Goal: Task Accomplishment & Management: Manage account settings

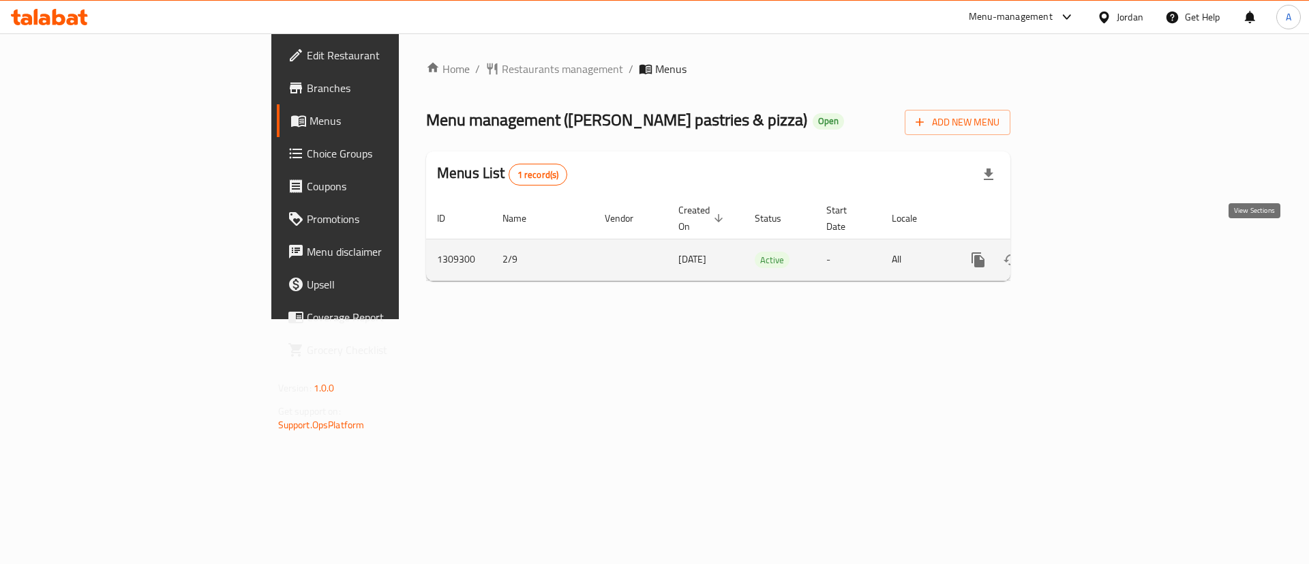
click at [1093, 251] on link "enhanced table" at bounding box center [1076, 259] width 33 height 33
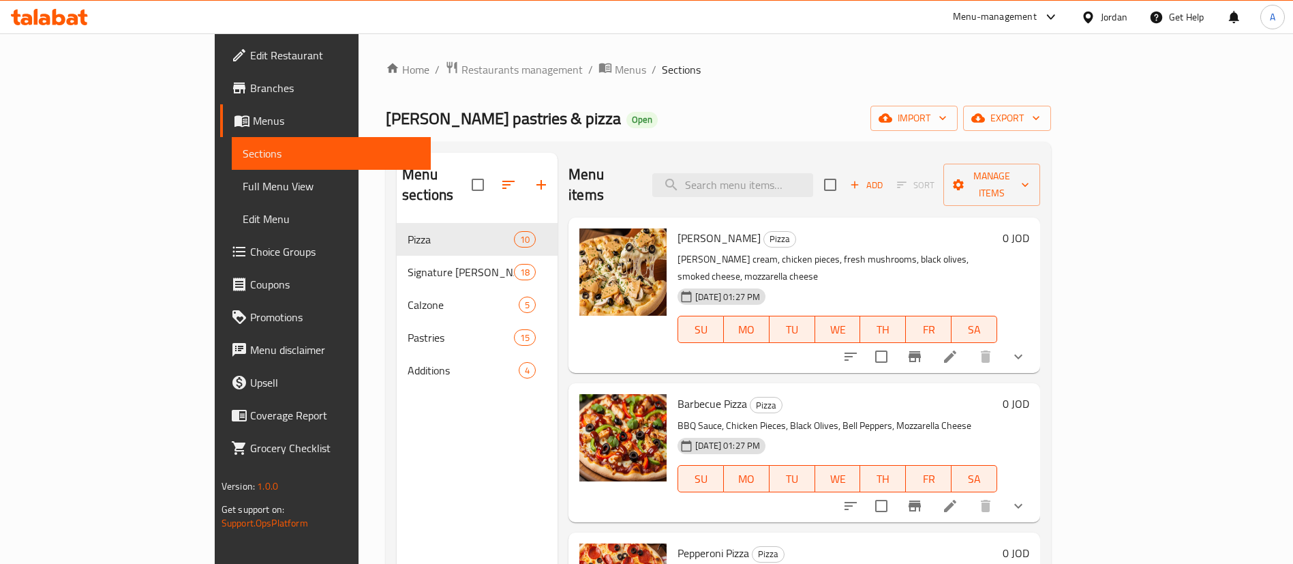
drag, startPoint x: 778, startPoint y: 200, endPoint x: 784, endPoint y: 187, distance: 13.4
click at [780, 217] on div "[PERSON_NAME] Pizza Pizza [PERSON_NAME] cream, chicken pieces, fresh mushrooms,…" at bounding box center [804, 294] width 472 height 155
click at [787, 175] on input "search" at bounding box center [732, 185] width 161 height 24
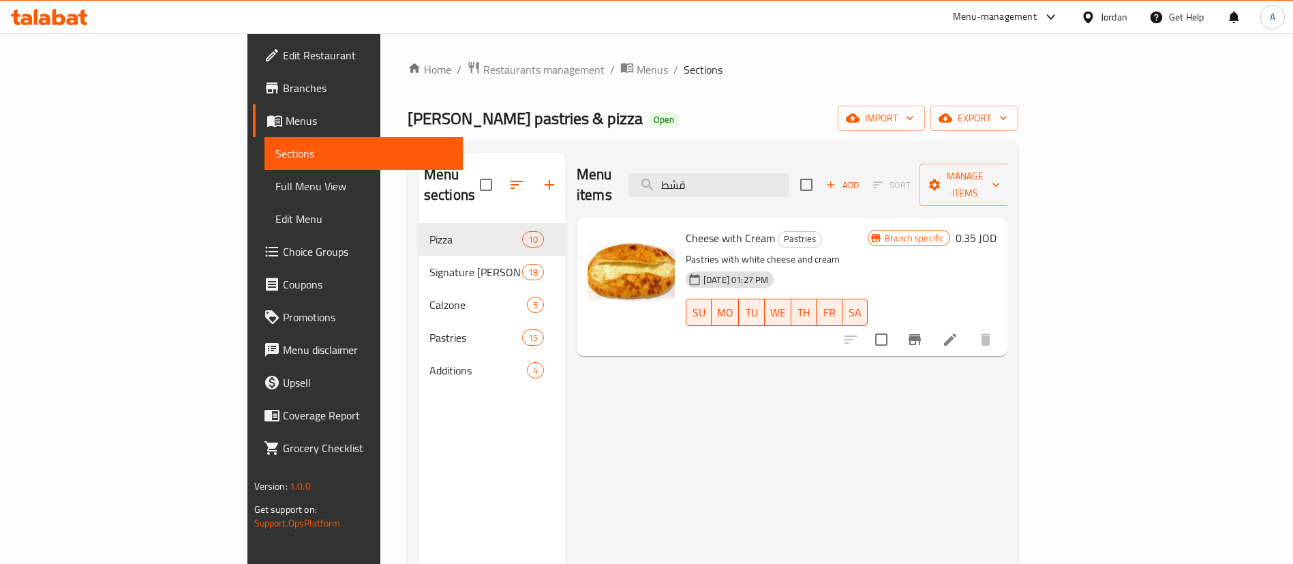
type input "قشط"
click at [969, 327] on li at bounding box center [950, 339] width 38 height 25
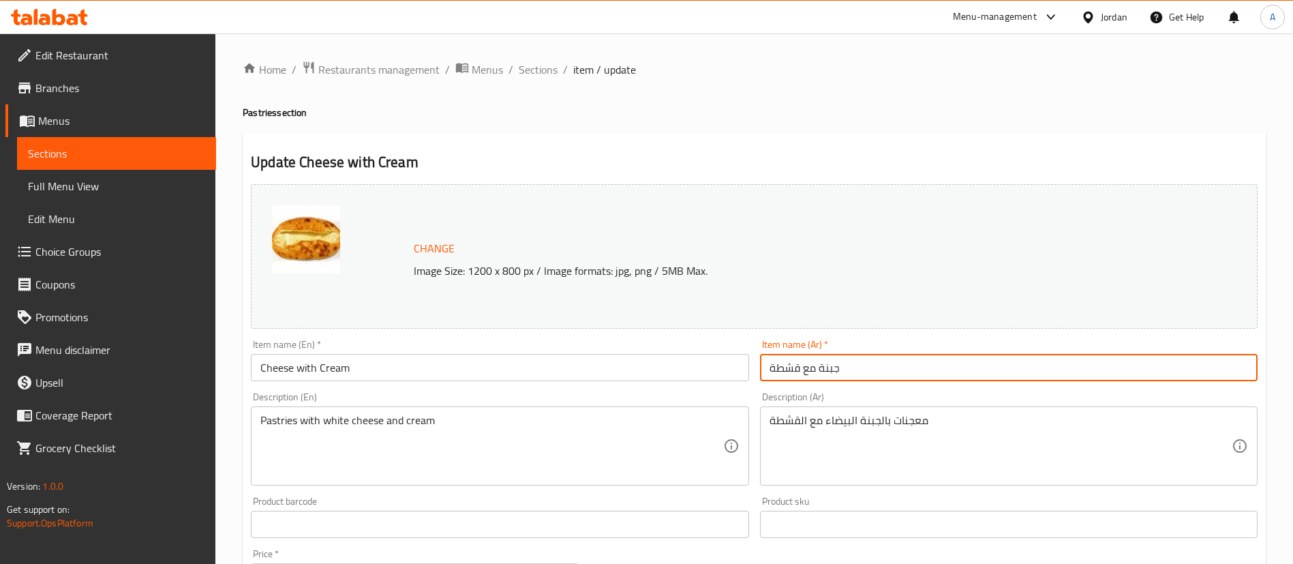
drag, startPoint x: 802, startPoint y: 367, endPoint x: 765, endPoint y: 367, distance: 36.1
click at [765, 367] on input "جبنة مع قشطة" at bounding box center [1009, 367] width 498 height 27
click at [849, 376] on input "جبنة مع شطو وزيتون" at bounding box center [1009, 367] width 498 height 27
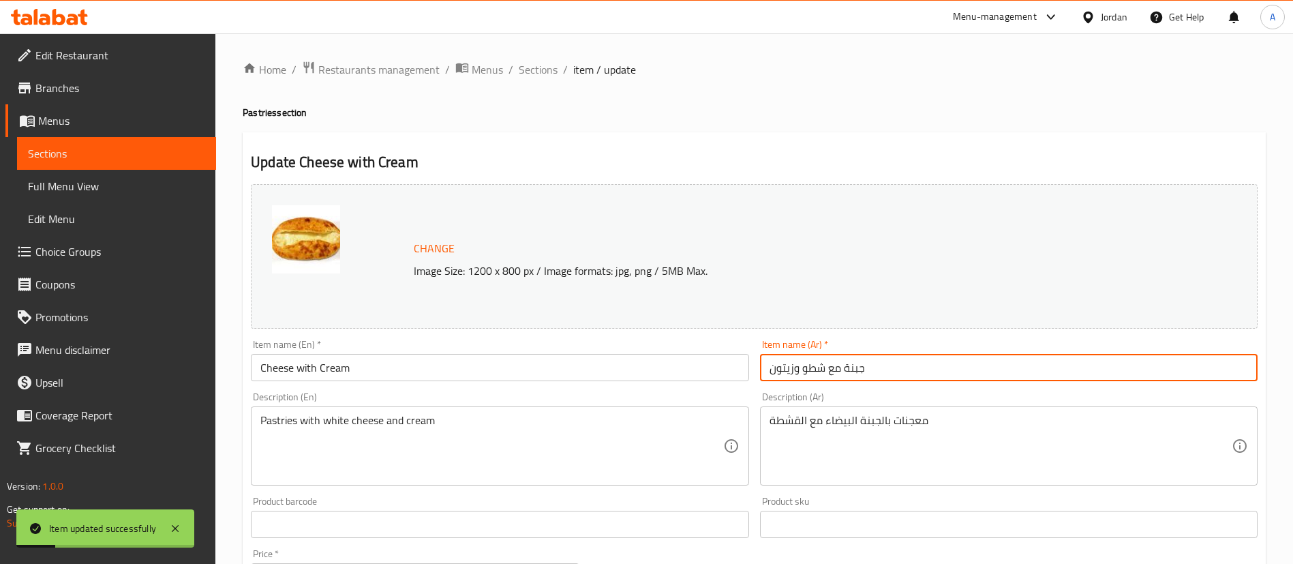
click at [849, 376] on input "جبنة مع شطو وزيتون" at bounding box center [1009, 367] width 498 height 27
drag, startPoint x: 846, startPoint y: 291, endPoint x: 805, endPoint y: 360, distance: 80.1
click at [845, 292] on div "Change Image Size: 1200 x 800 px / Image formats: jpg, png / 5MB Max." at bounding box center [754, 256] width 1007 height 145
click at [806, 368] on input "جبنة مع شطو وزيتون" at bounding box center [1009, 367] width 498 height 27
click at [807, 366] on input "جبنة مع شطة وزيتون" at bounding box center [1009, 367] width 498 height 27
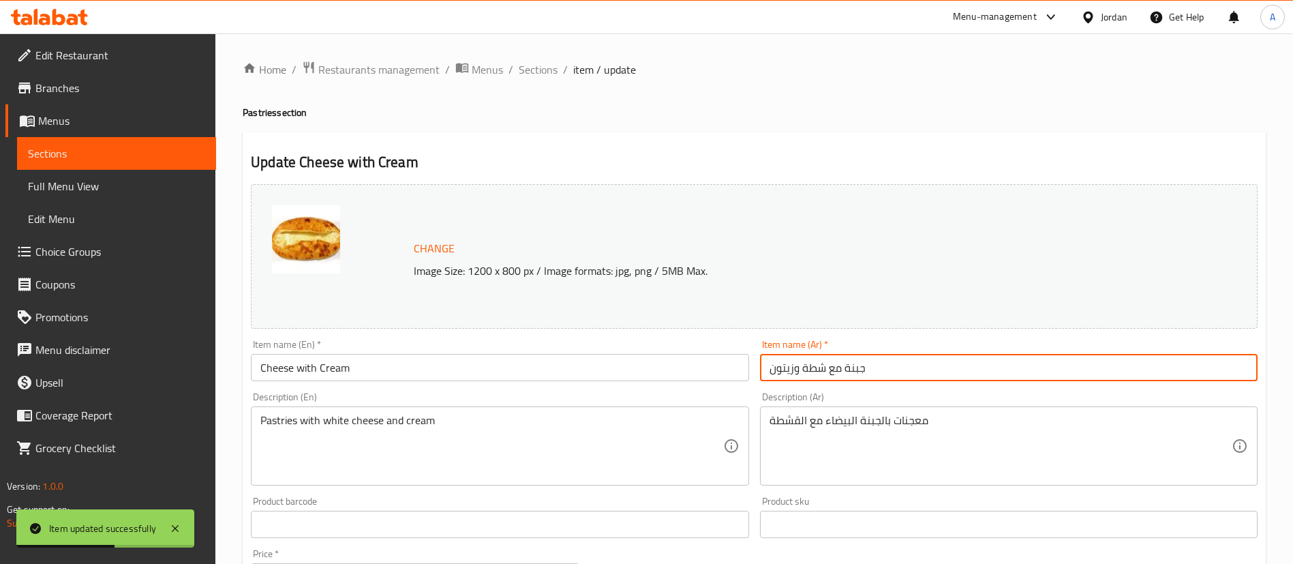
click at [807, 366] on input "جبنة مع شطة وزيتون" at bounding box center [1009, 367] width 498 height 27
type input "جبنة مع شطة وزيتون"
click at [426, 361] on input "Cheese with Cream" at bounding box center [500, 367] width 498 height 27
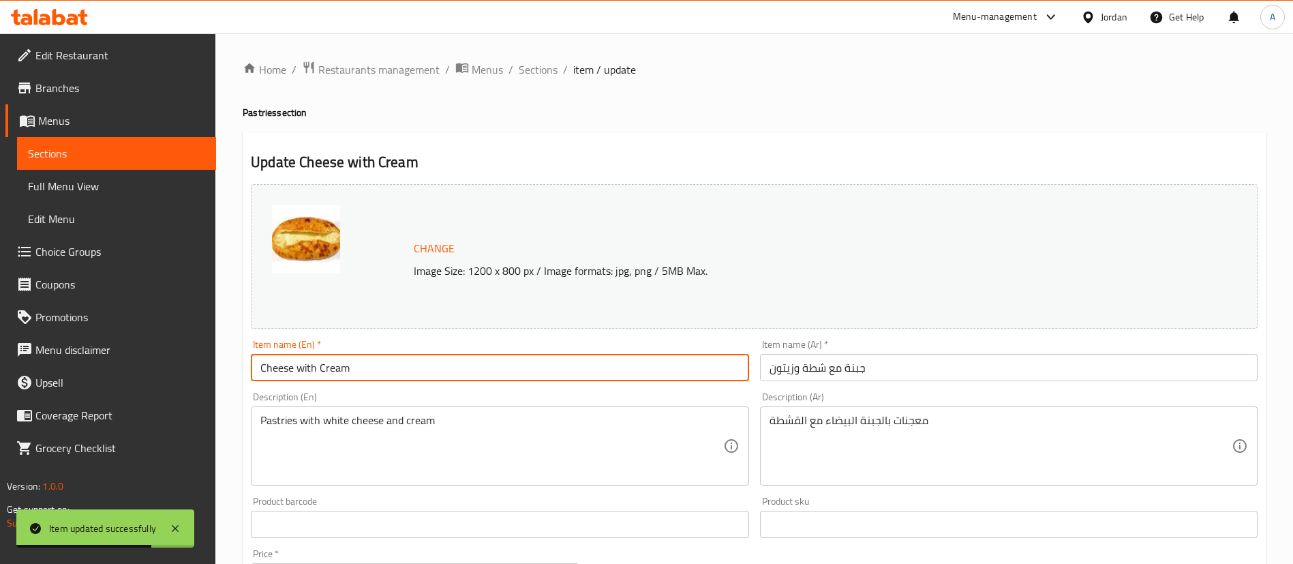
click at [426, 361] on input "Cheese with Cream" at bounding box center [500, 367] width 498 height 27
click at [420, 372] on input "Cheese with Cream" at bounding box center [500, 367] width 498 height 27
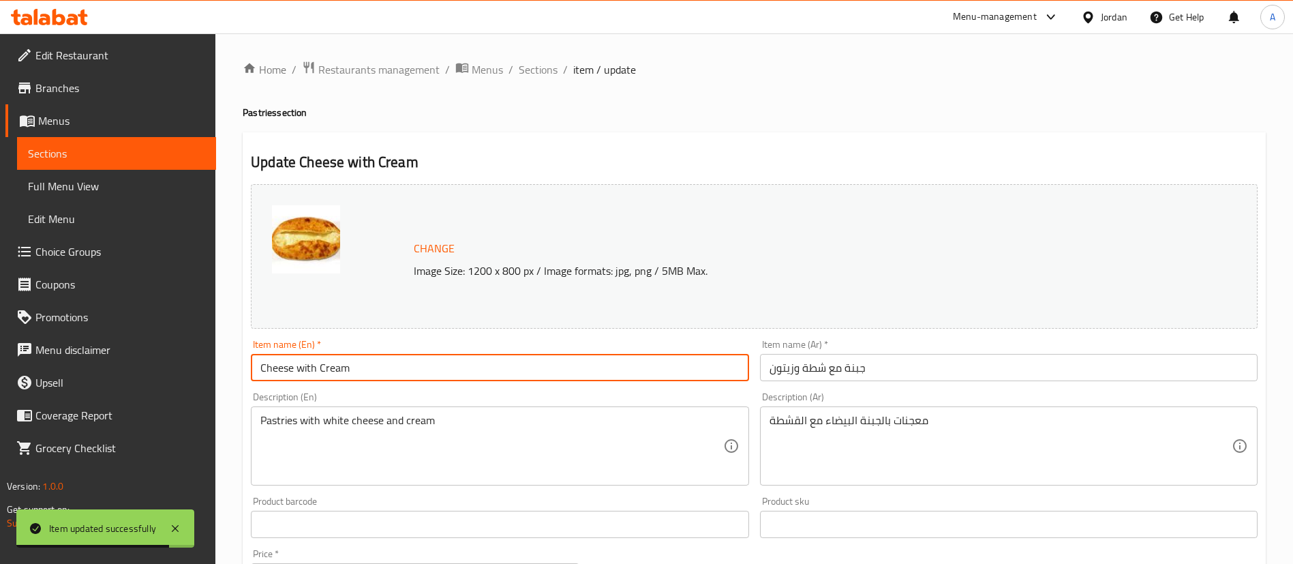
paste input "and olives"
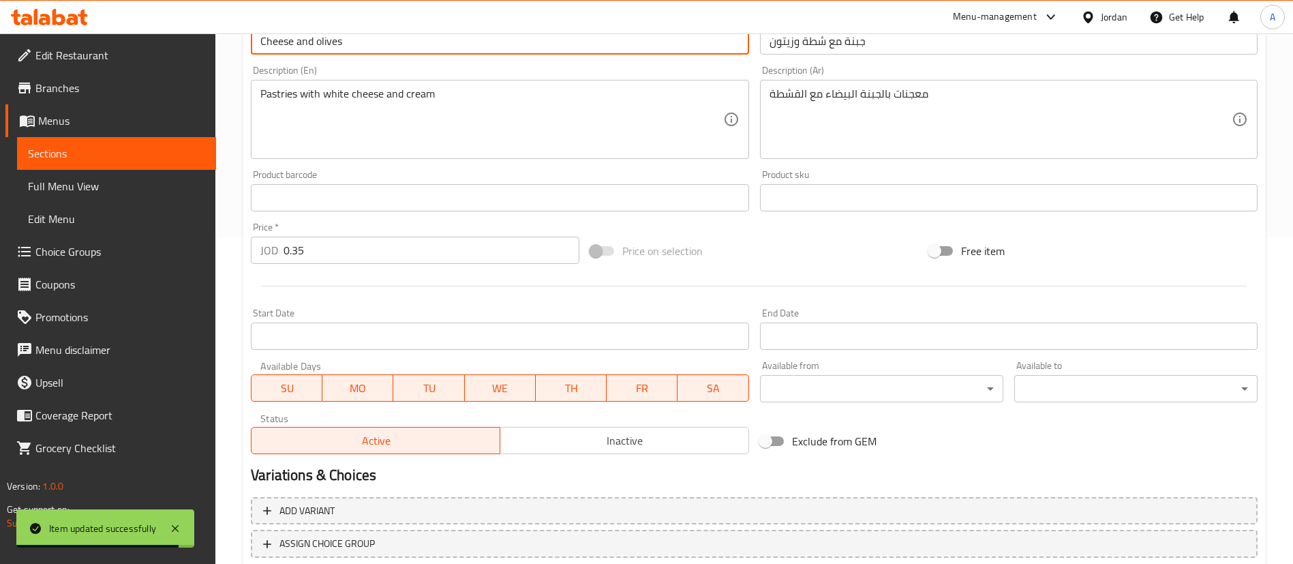
scroll to position [419, 0]
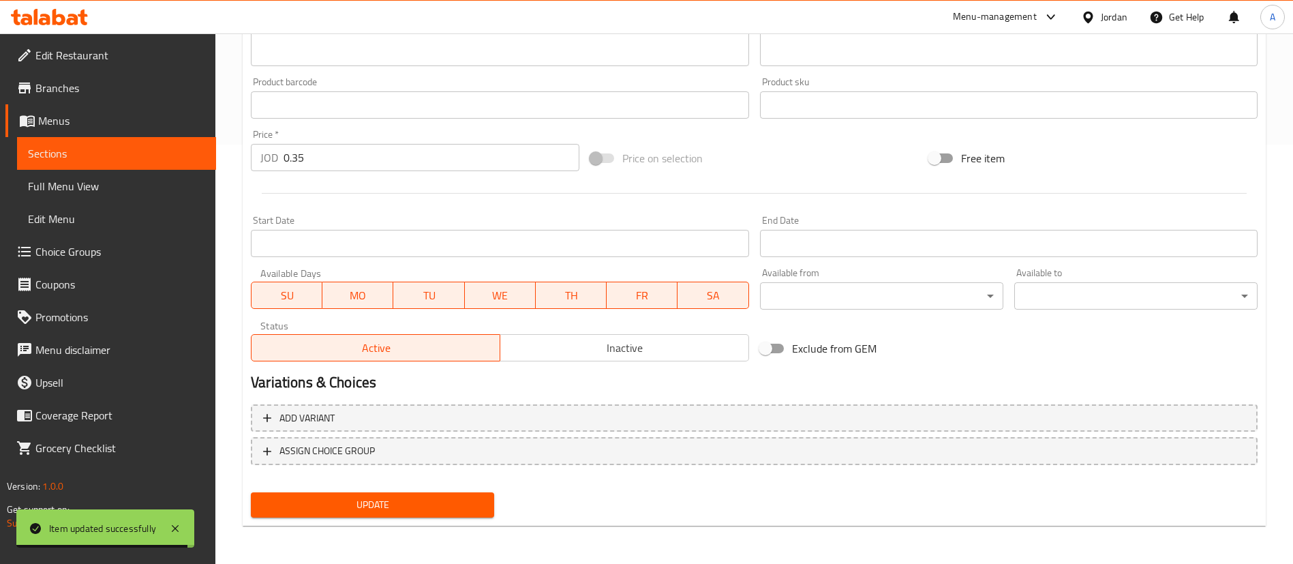
type input "Cheese and olives"
click at [375, 510] on span "Update" at bounding box center [373, 504] width 222 height 17
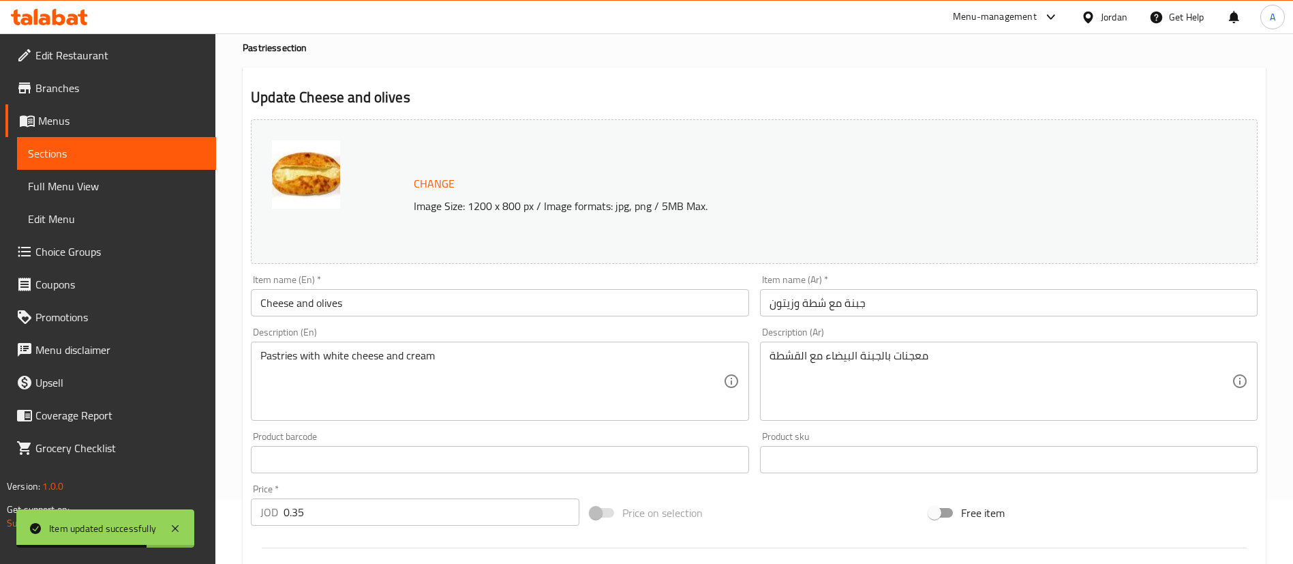
scroll to position [0, 0]
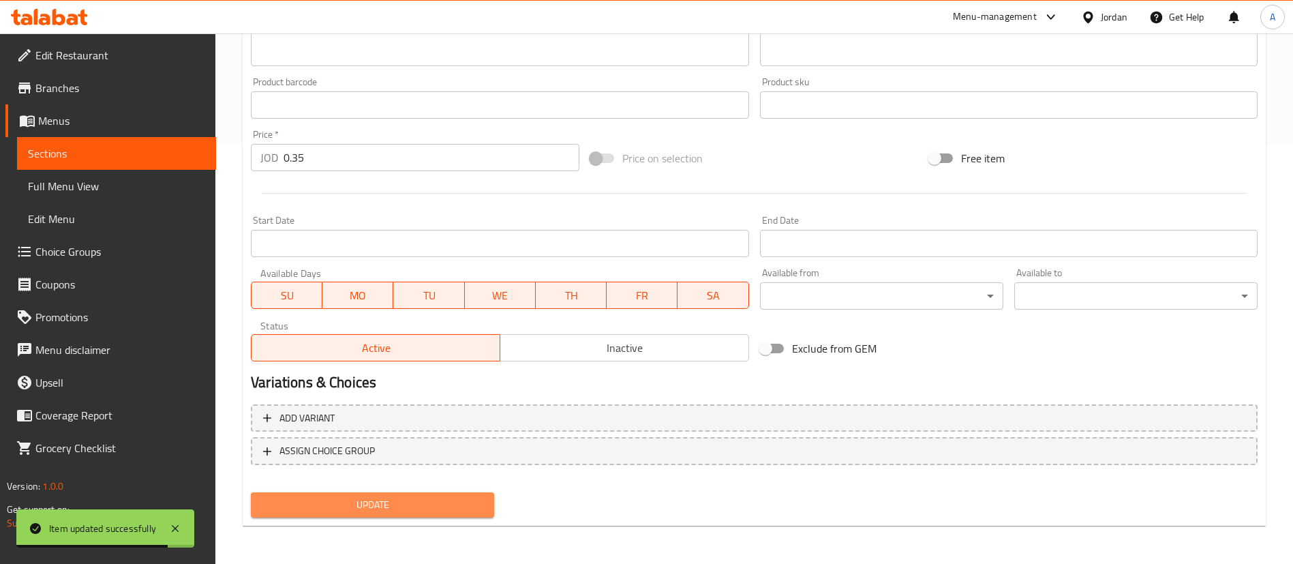
click at [442, 511] on span "Update" at bounding box center [373, 504] width 222 height 17
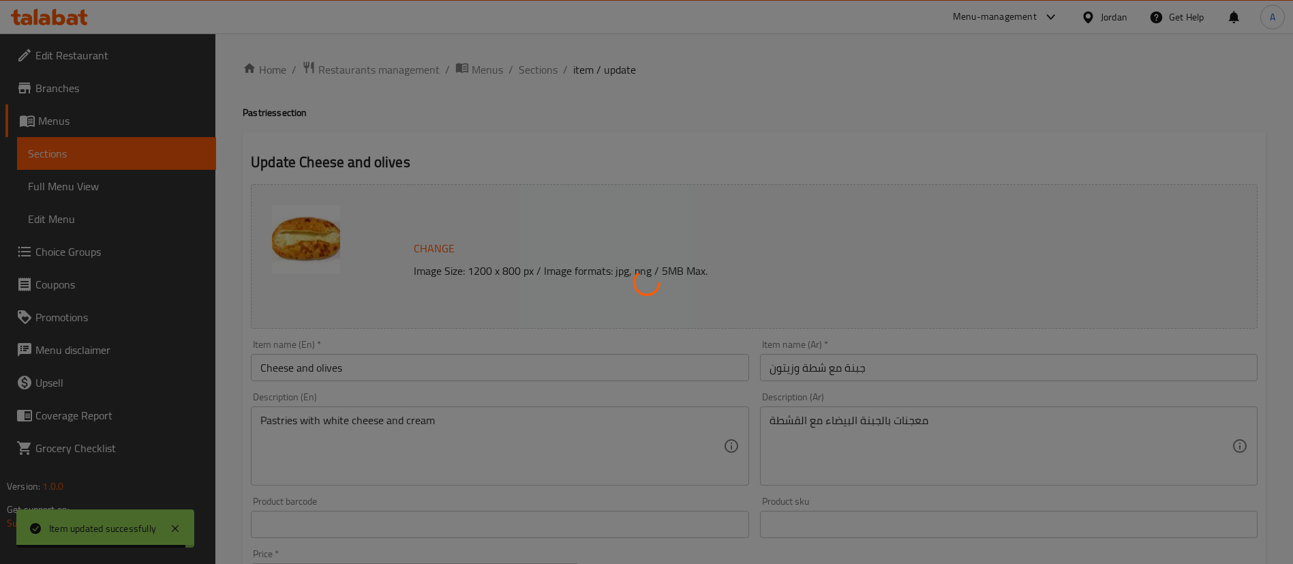
click at [533, 60] on div at bounding box center [646, 282] width 1293 height 564
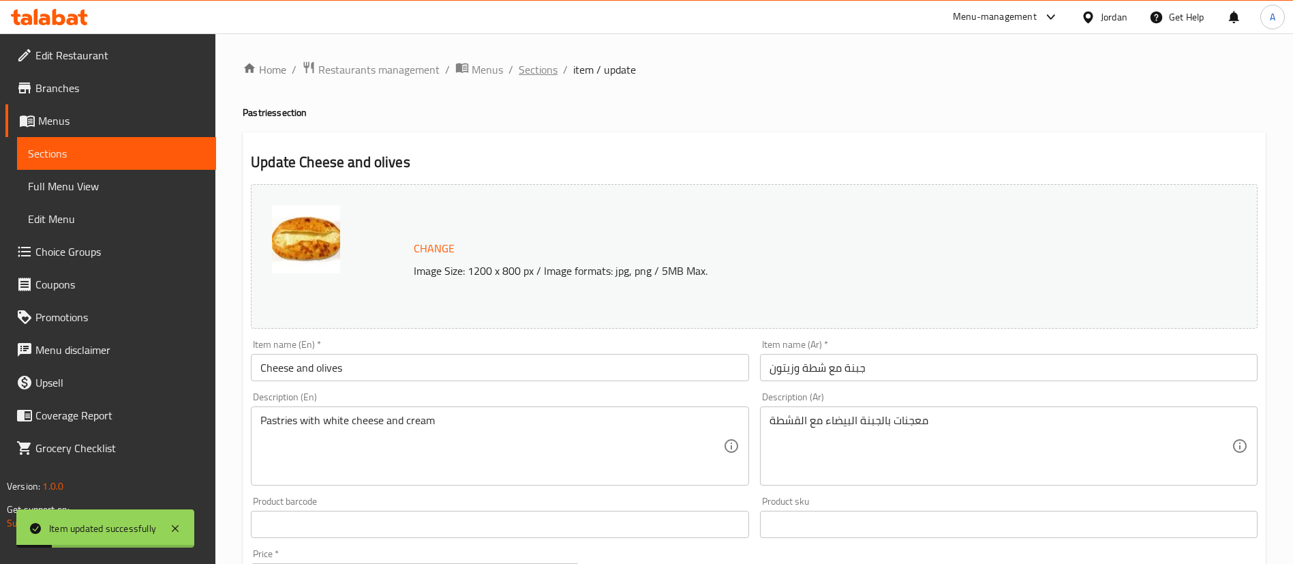
click at [536, 78] on span "Sections" at bounding box center [538, 69] width 39 height 16
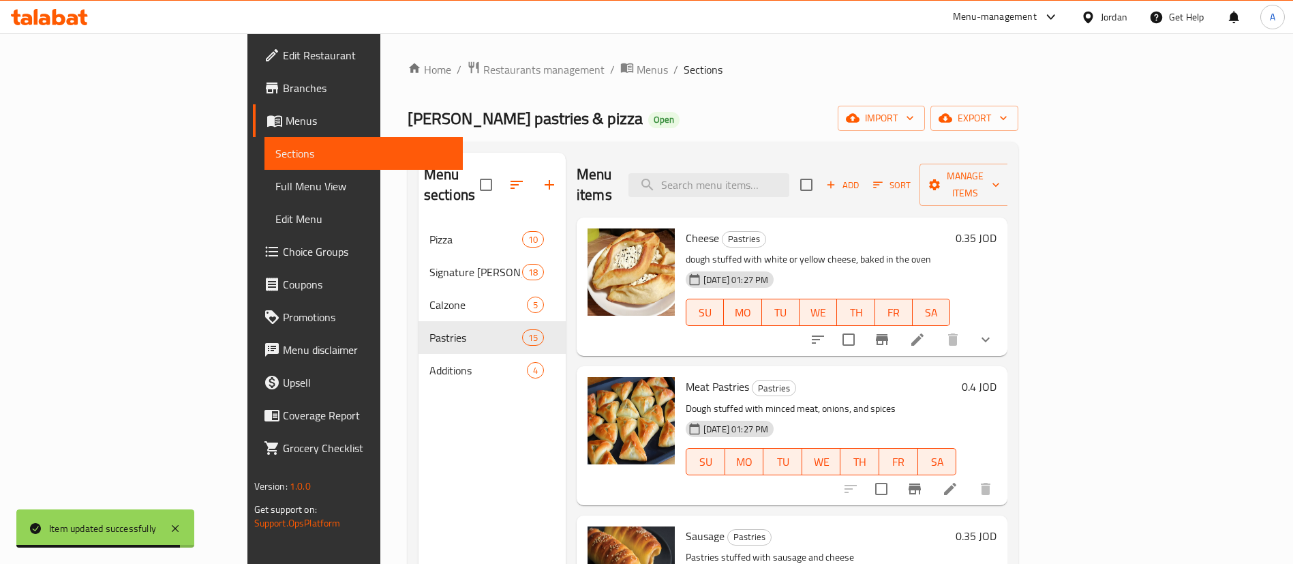
click at [283, 81] on span "Branches" at bounding box center [368, 88] width 170 height 16
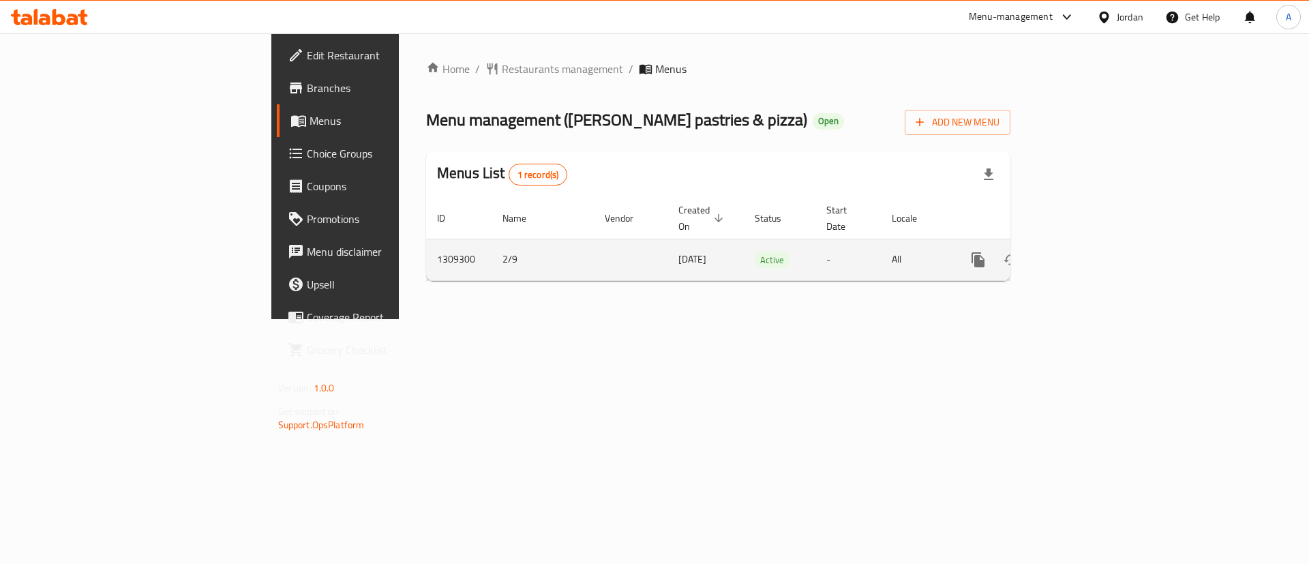
click at [1085, 252] on icon "enhanced table" at bounding box center [1076, 260] width 16 height 16
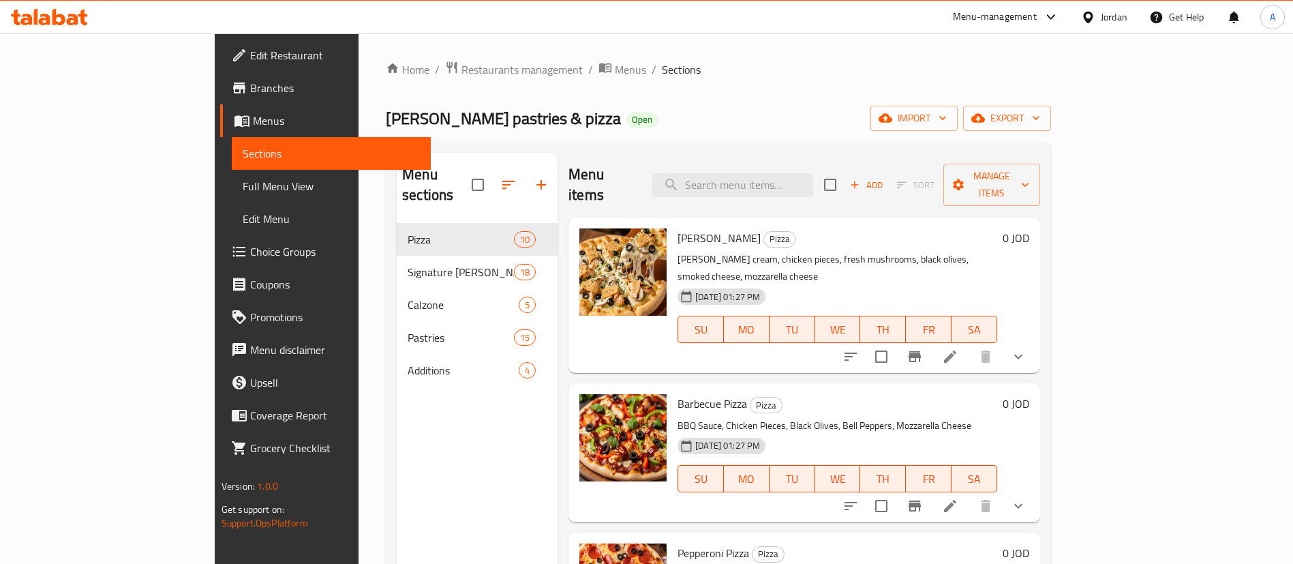
click at [1035, 340] on button "show more" at bounding box center [1018, 356] width 33 height 33
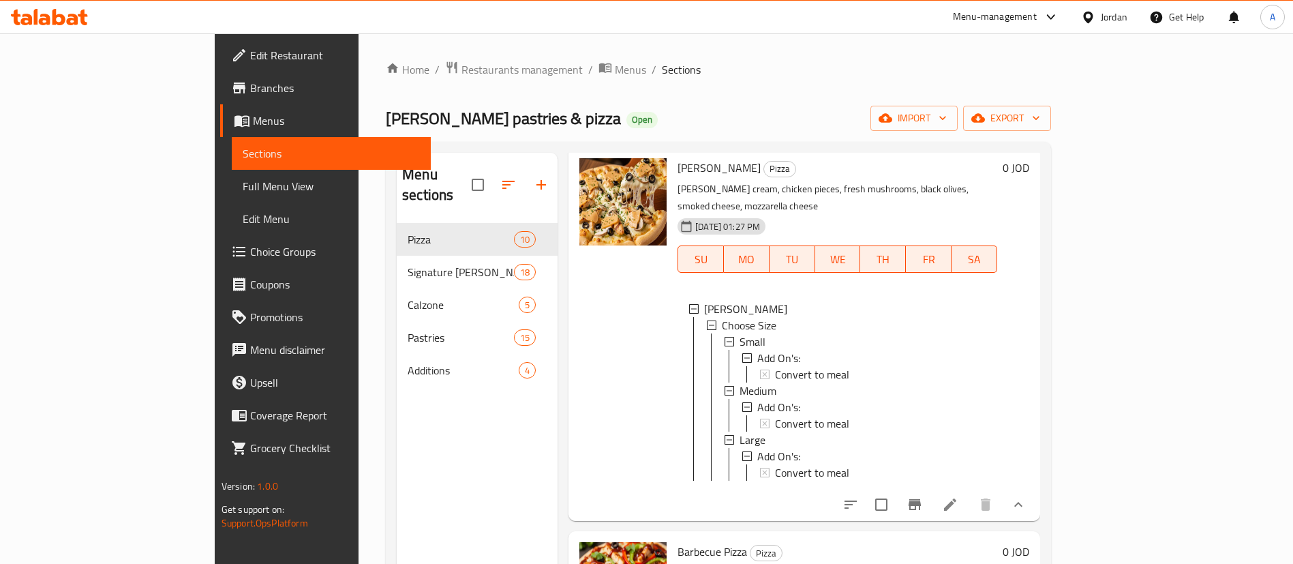
scroll to position [102, 0]
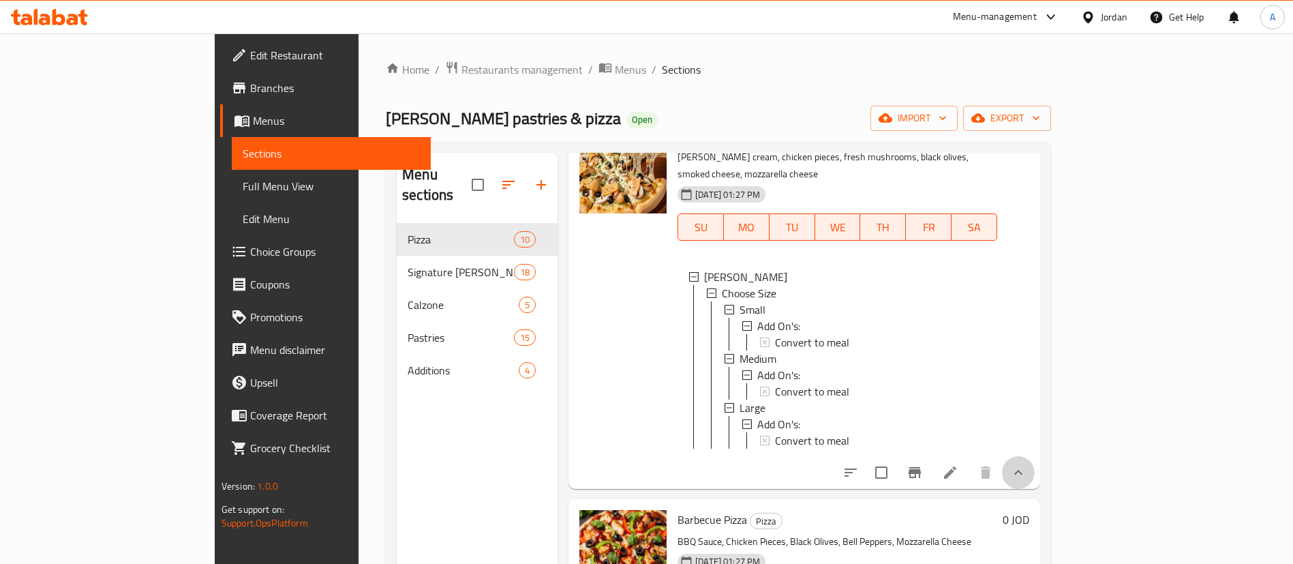
click at [1035, 458] on button "show more" at bounding box center [1018, 472] width 33 height 33
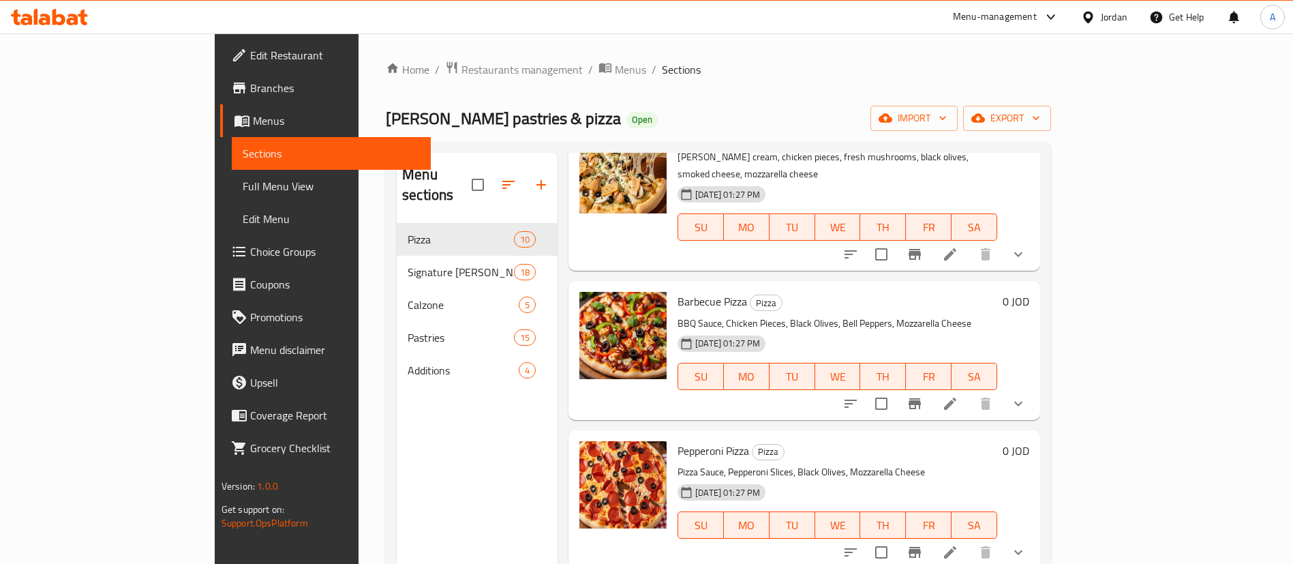
scroll to position [0, 0]
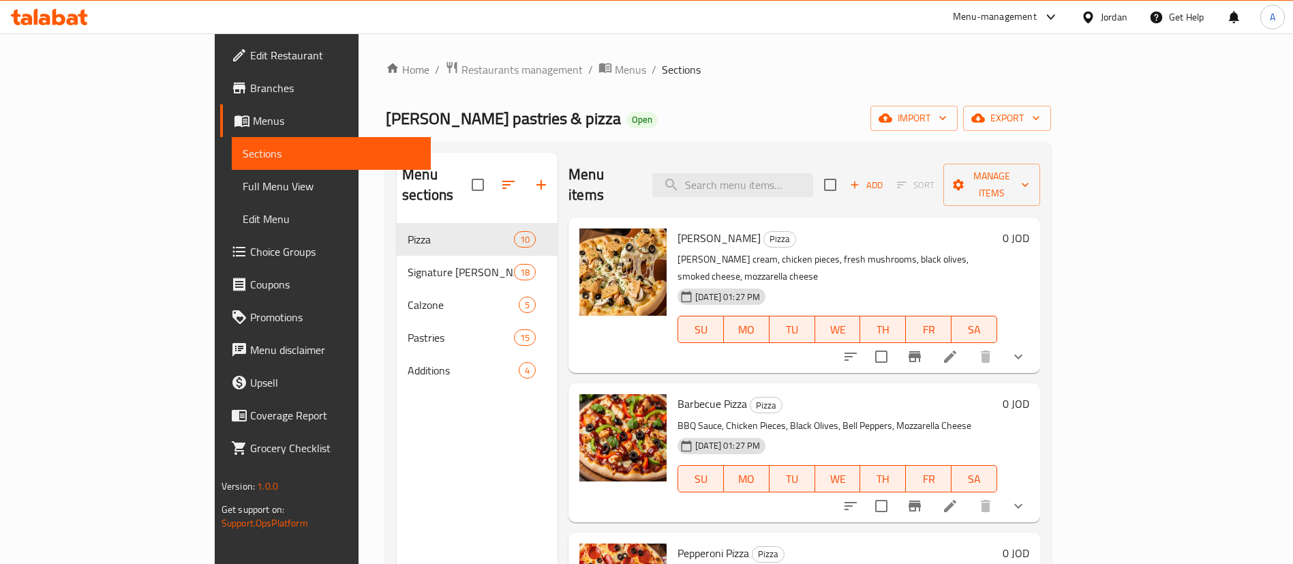
click at [1027, 348] on icon "show more" at bounding box center [1018, 356] width 16 height 16
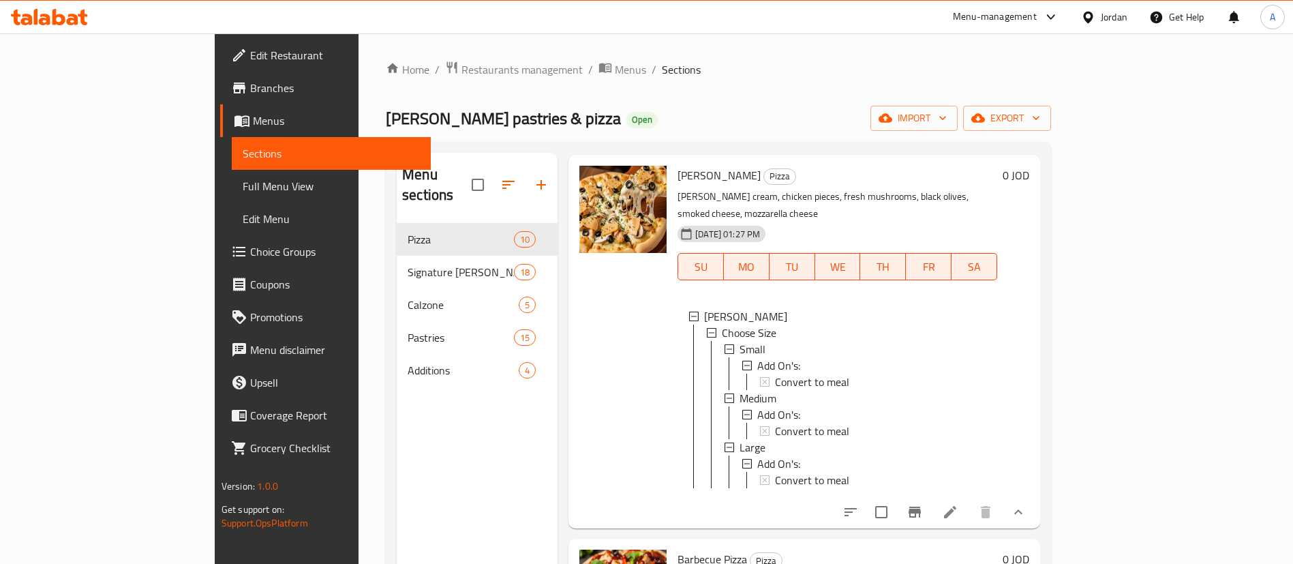
scroll to position [102, 0]
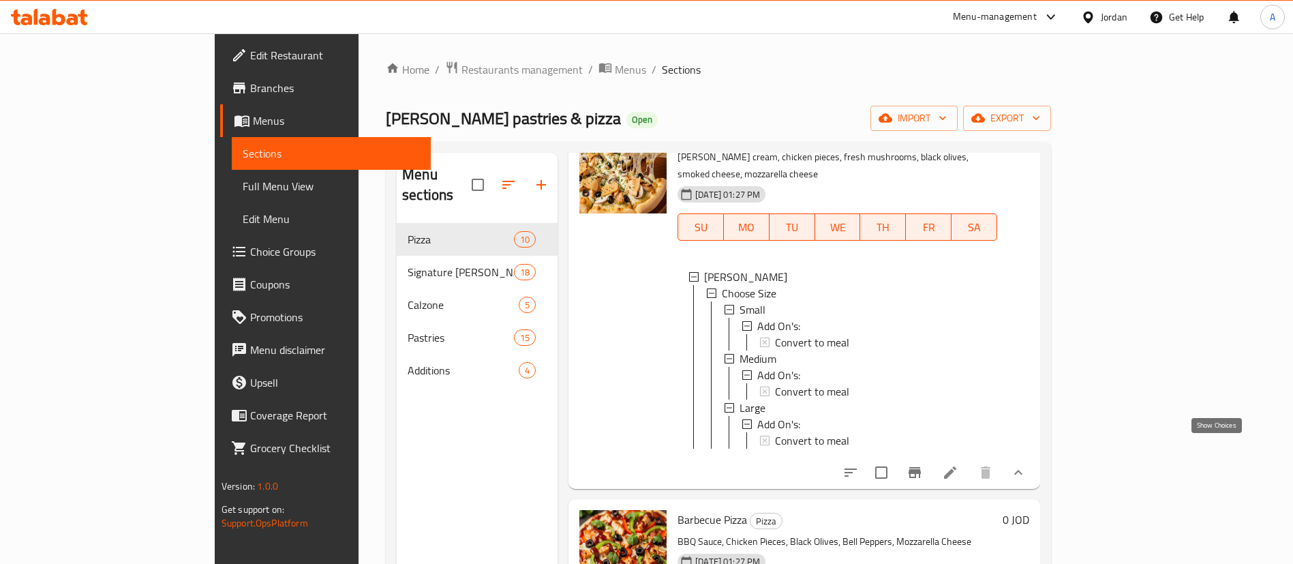
click at [1027, 464] on icon "show more" at bounding box center [1018, 472] width 16 height 16
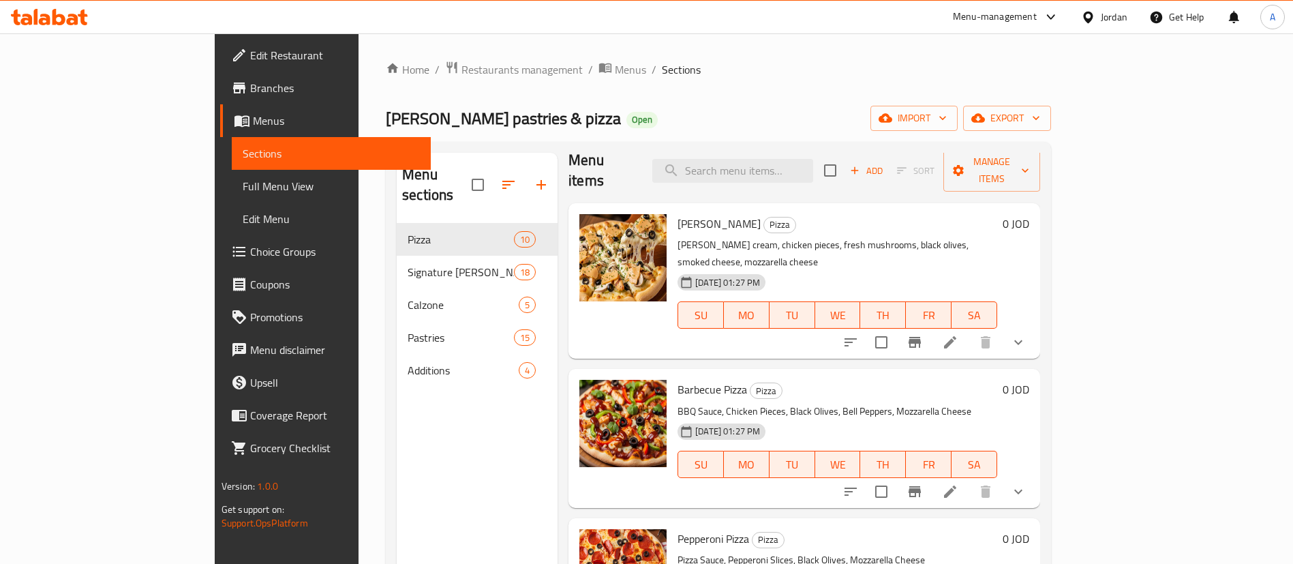
scroll to position [0, 0]
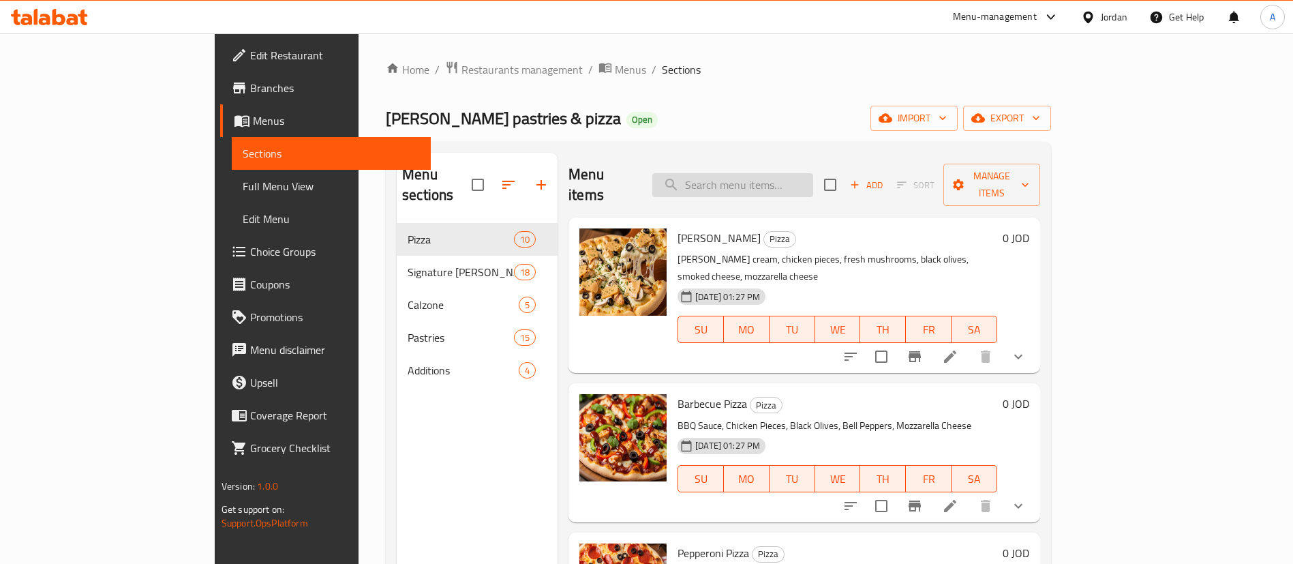
click at [796, 173] on input "search" at bounding box center [732, 185] width 161 height 24
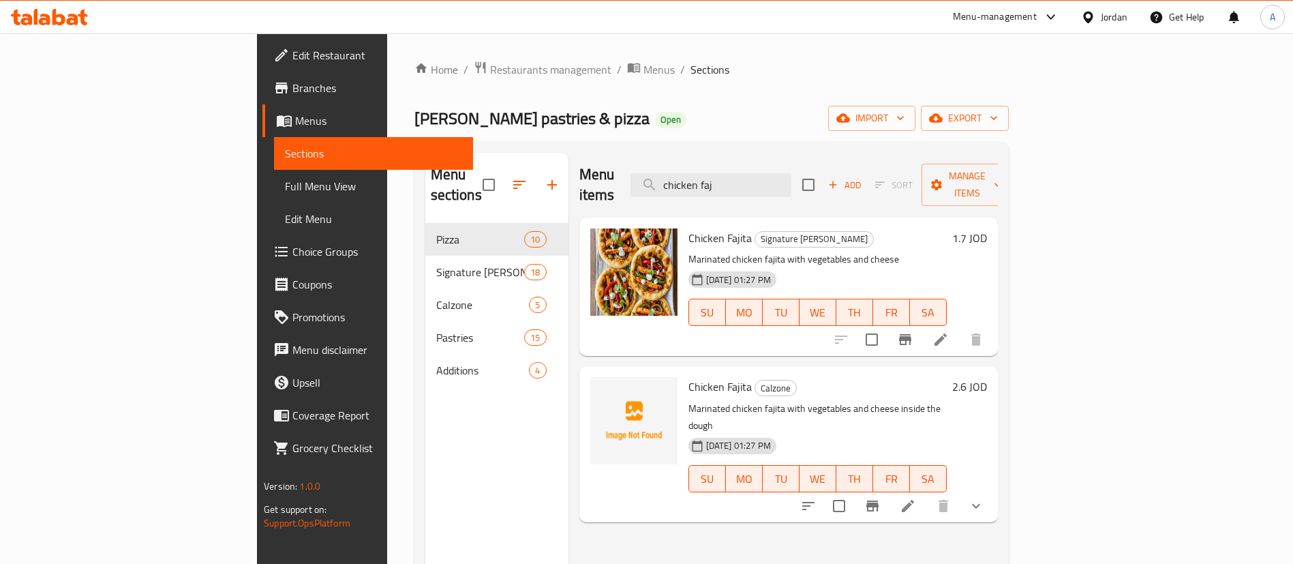
type input "chicken faj"
click at [987, 228] on h6 "1.7 JOD" at bounding box center [969, 237] width 35 height 19
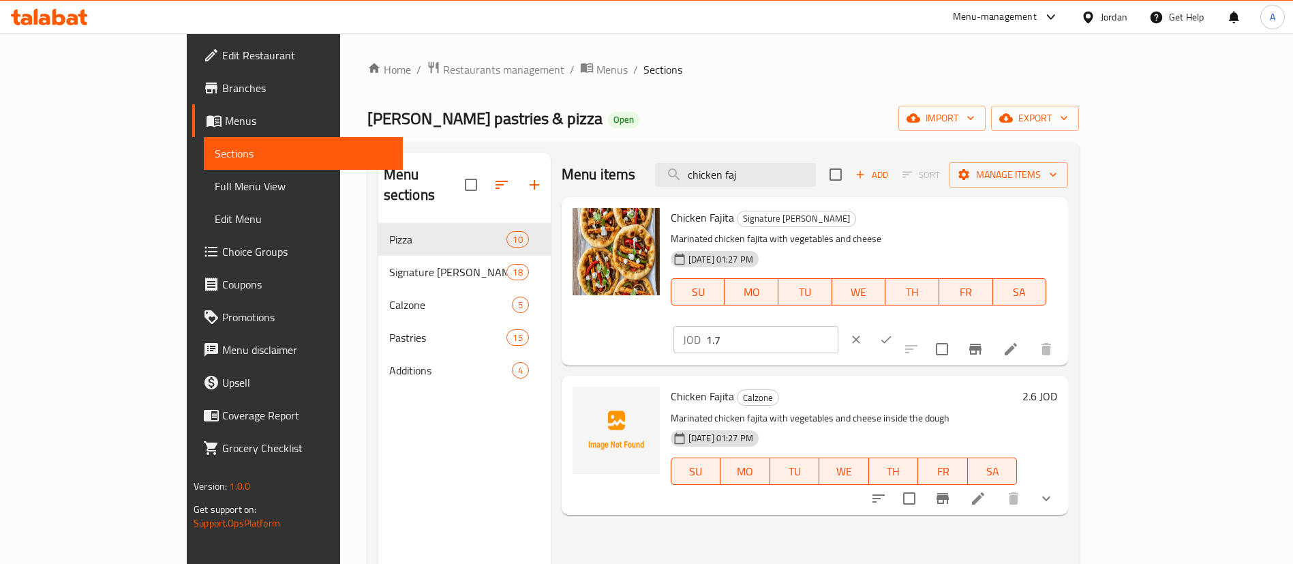
click at [838, 326] on input "1.7" at bounding box center [772, 339] width 132 height 27
type input "1"
type input "2"
click at [893, 333] on icon "ok" at bounding box center [886, 340] width 14 height 14
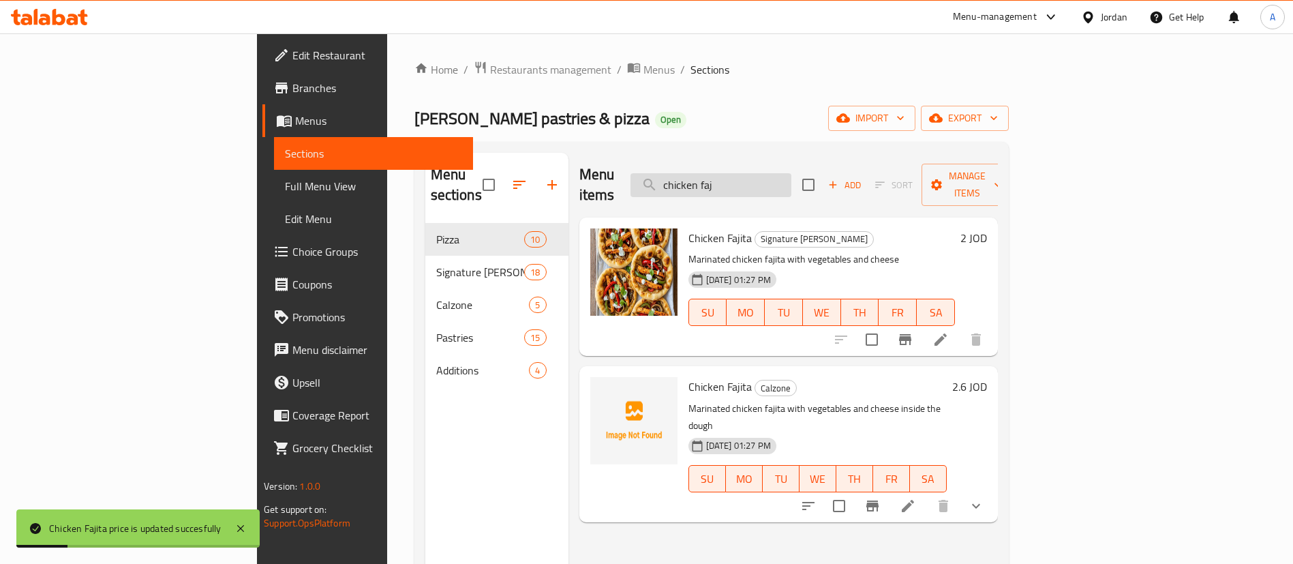
drag, startPoint x: 833, startPoint y: 185, endPoint x: 768, endPoint y: 186, distance: 65.4
click at [780, 186] on input "chicken faj" at bounding box center [711, 185] width 161 height 24
click at [791, 177] on input "chicken faj" at bounding box center [711, 185] width 161 height 24
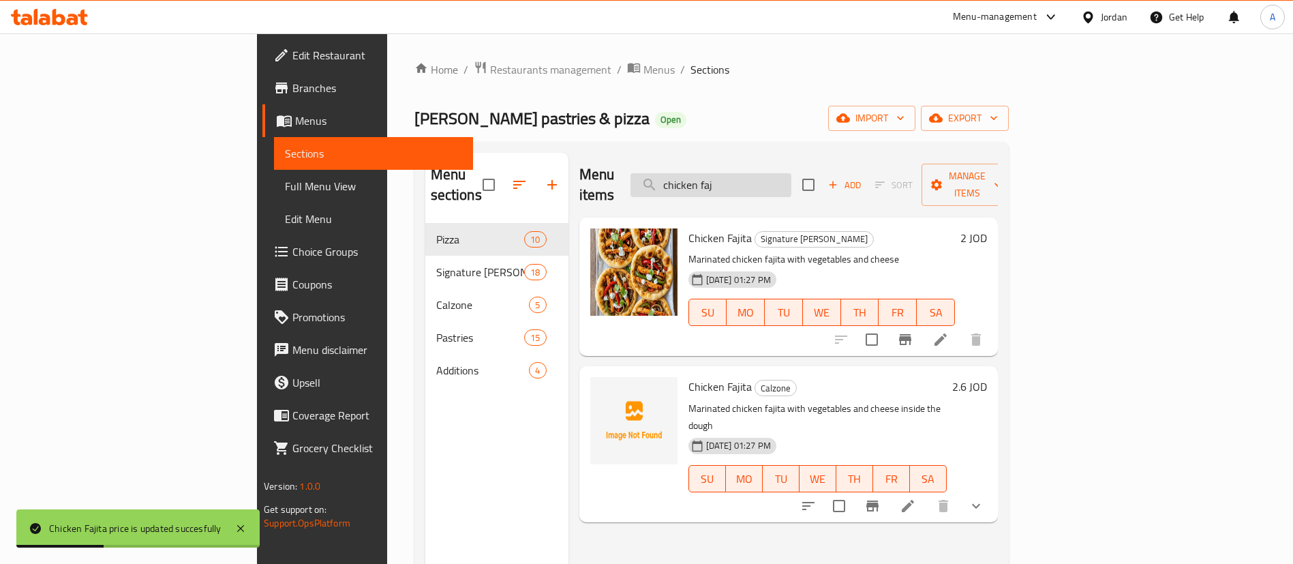
click at [791, 177] on input "chicken faj" at bounding box center [711, 185] width 161 height 24
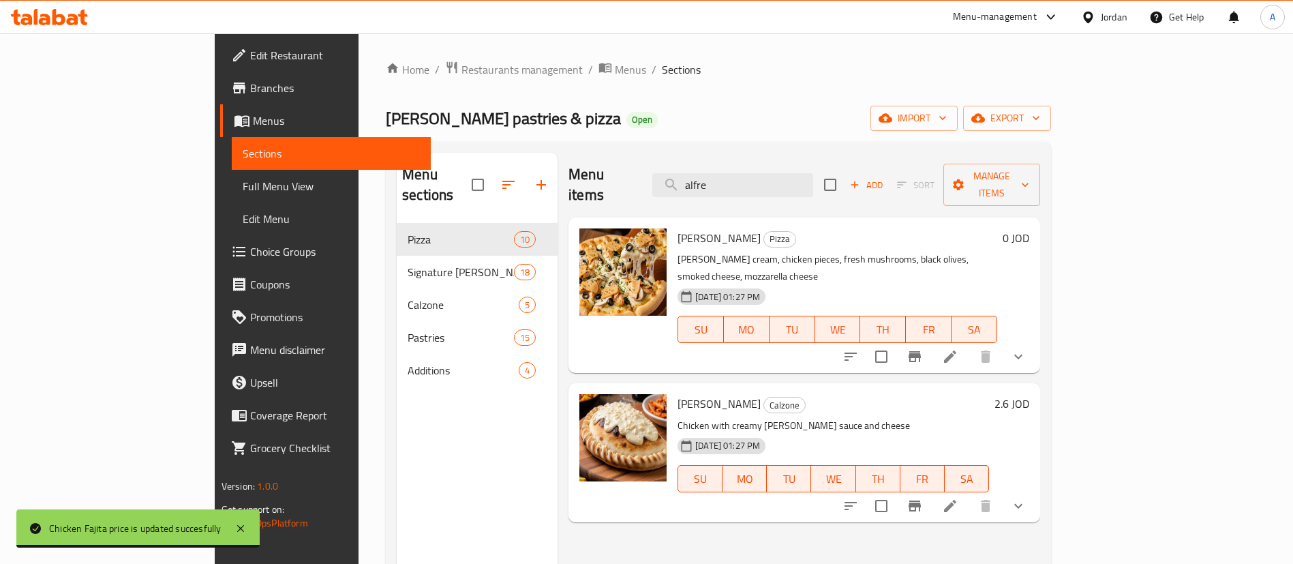
type input "alfre"
click at [1035, 340] on button "show more" at bounding box center [1018, 356] width 33 height 33
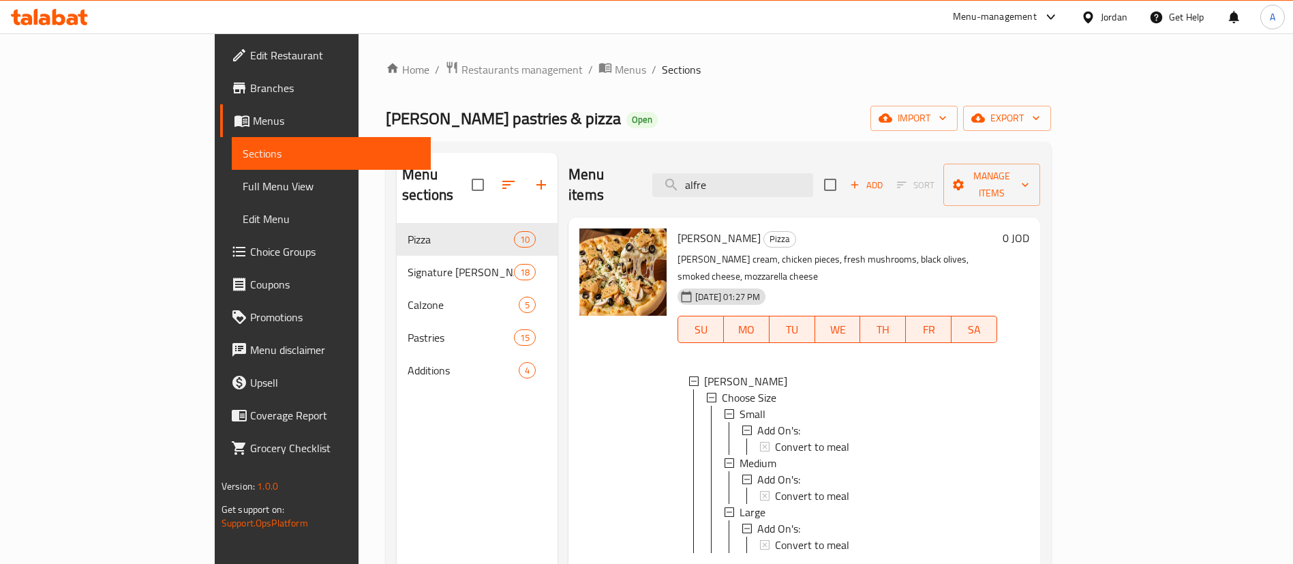
click at [956, 563] on icon at bounding box center [950, 574] width 12 height 12
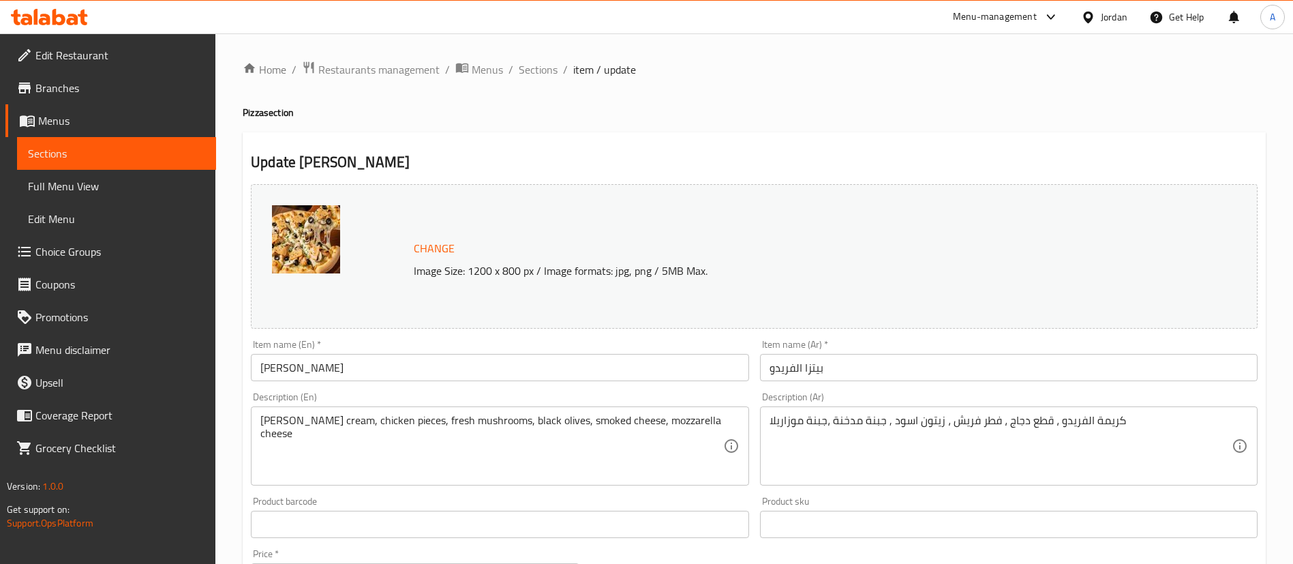
scroll to position [645, 0]
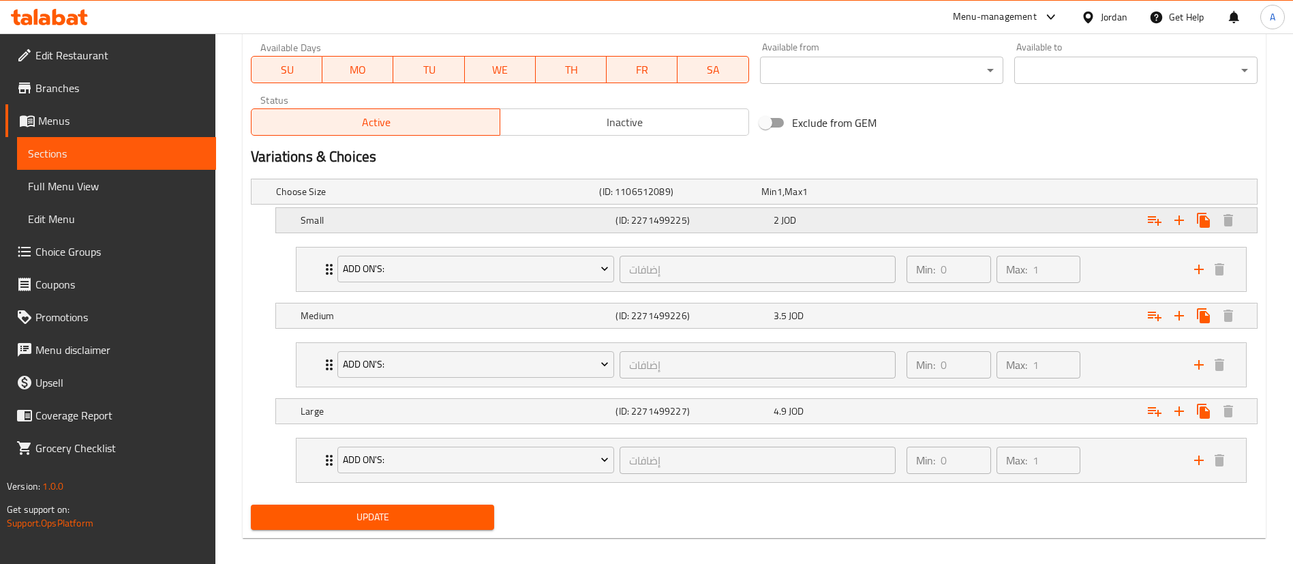
click at [995, 223] on div "Expand" at bounding box center [1085, 220] width 315 height 30
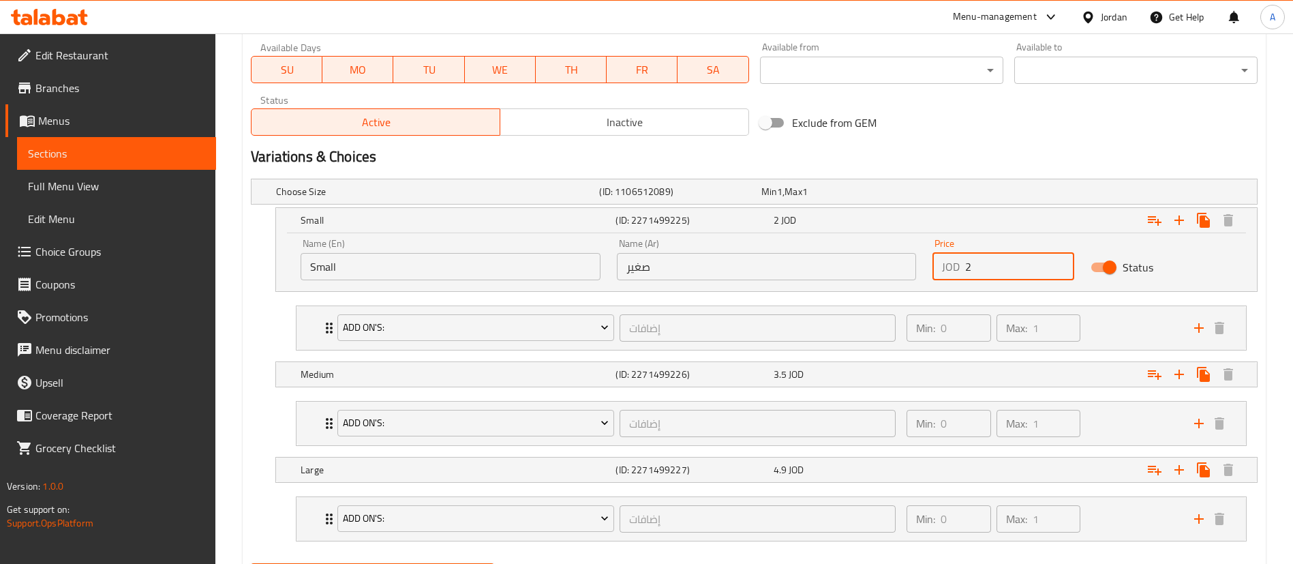
click at [1001, 267] on input "2" at bounding box center [1019, 266] width 109 height 27
type input "2.25"
click at [959, 374] on div "Expand" at bounding box center [1085, 374] width 315 height 30
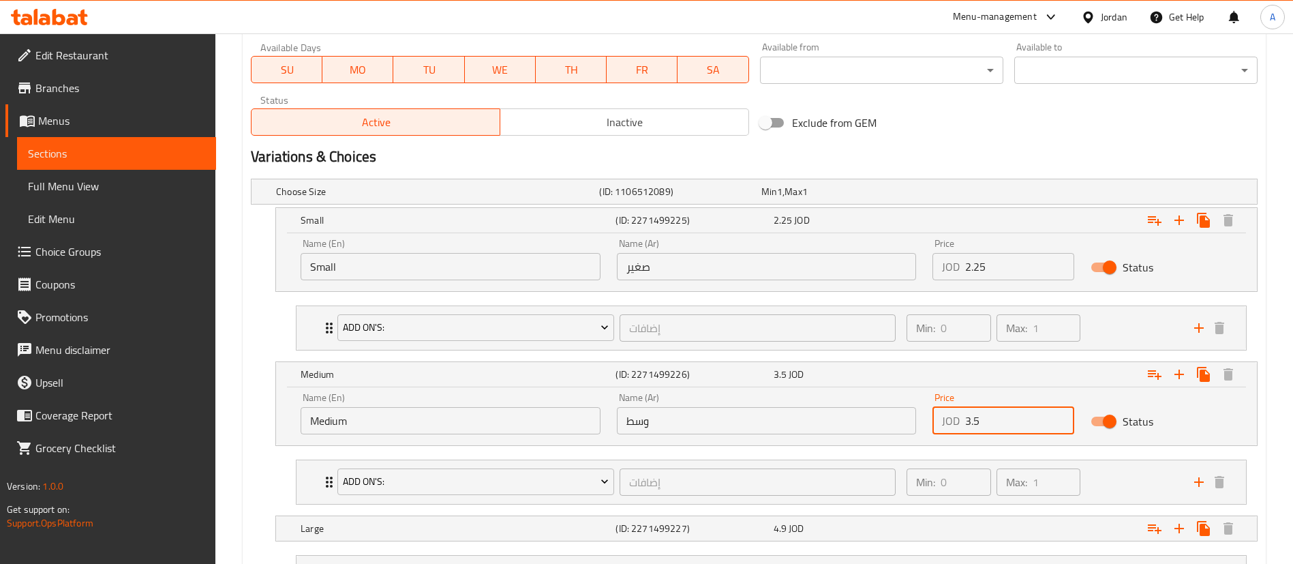
click at [999, 427] on input "3.5" at bounding box center [1019, 420] width 109 height 27
type input "3"
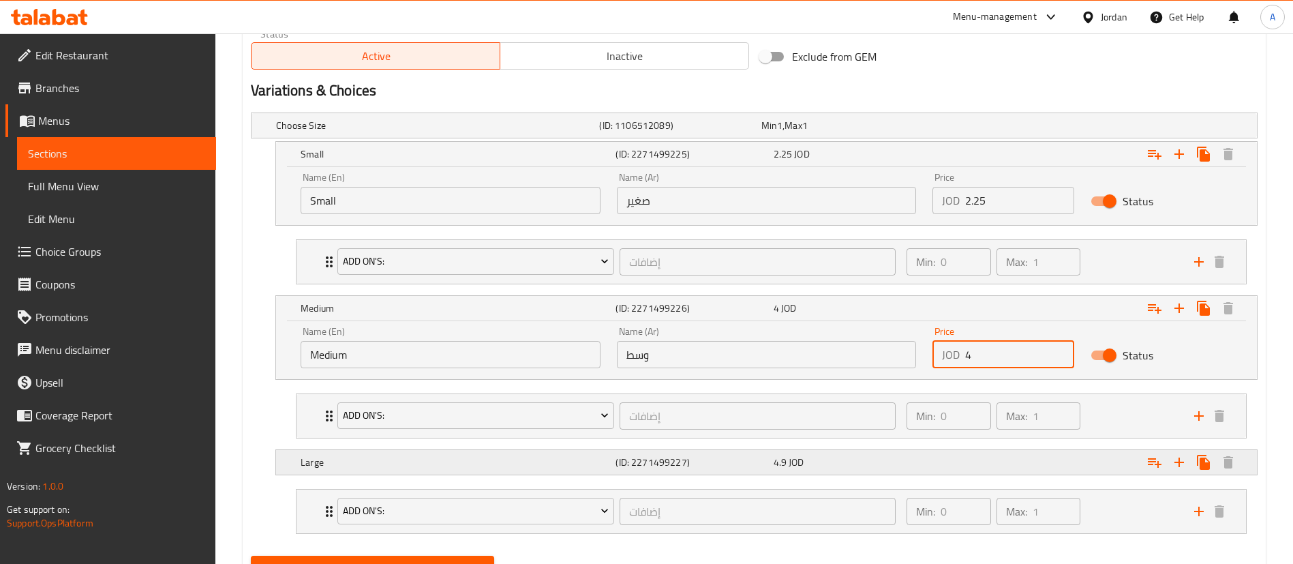
scroll to position [774, 0]
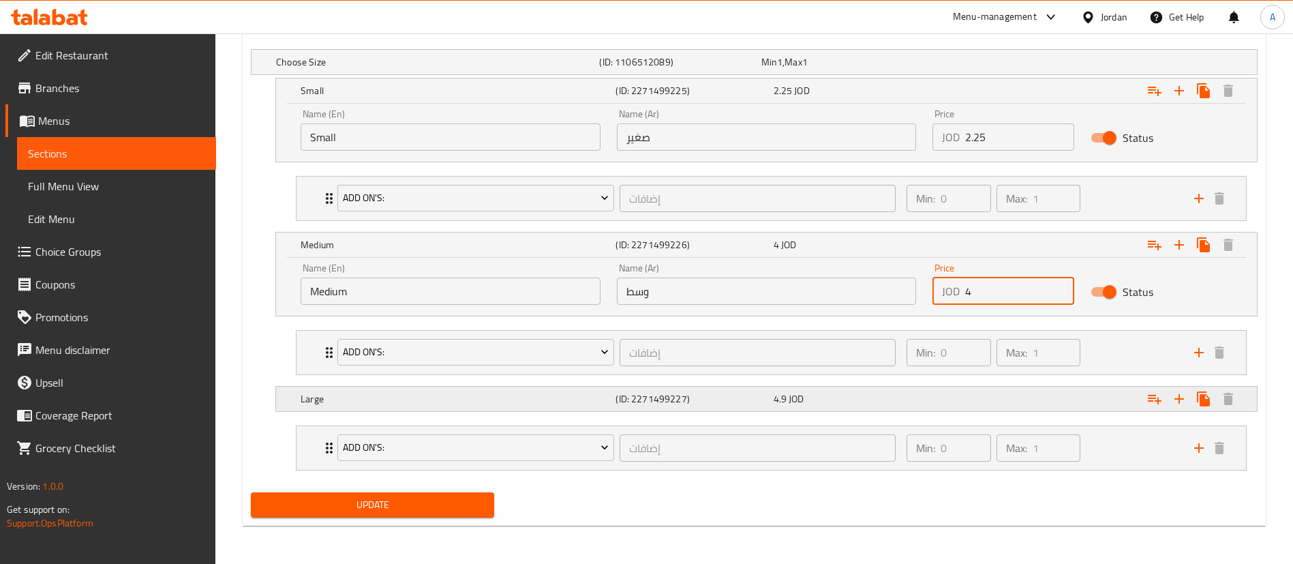
type input "4"
click at [993, 397] on div "Expand" at bounding box center [1085, 399] width 315 height 30
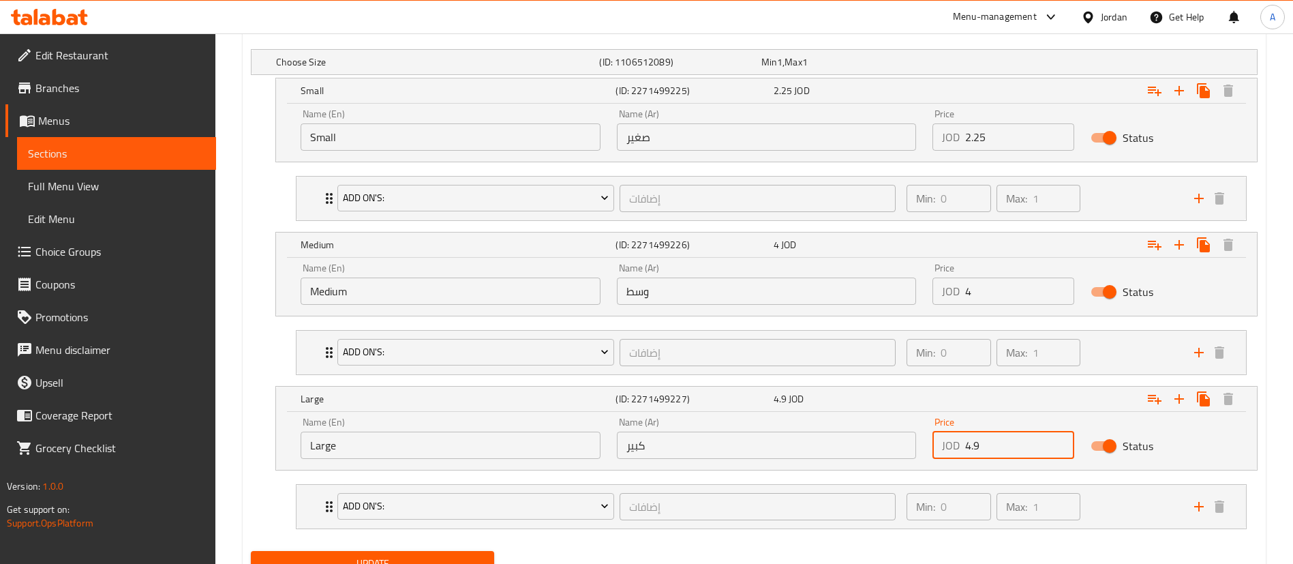
click at [1026, 445] on input "4.9" at bounding box center [1019, 444] width 109 height 27
type input "4"
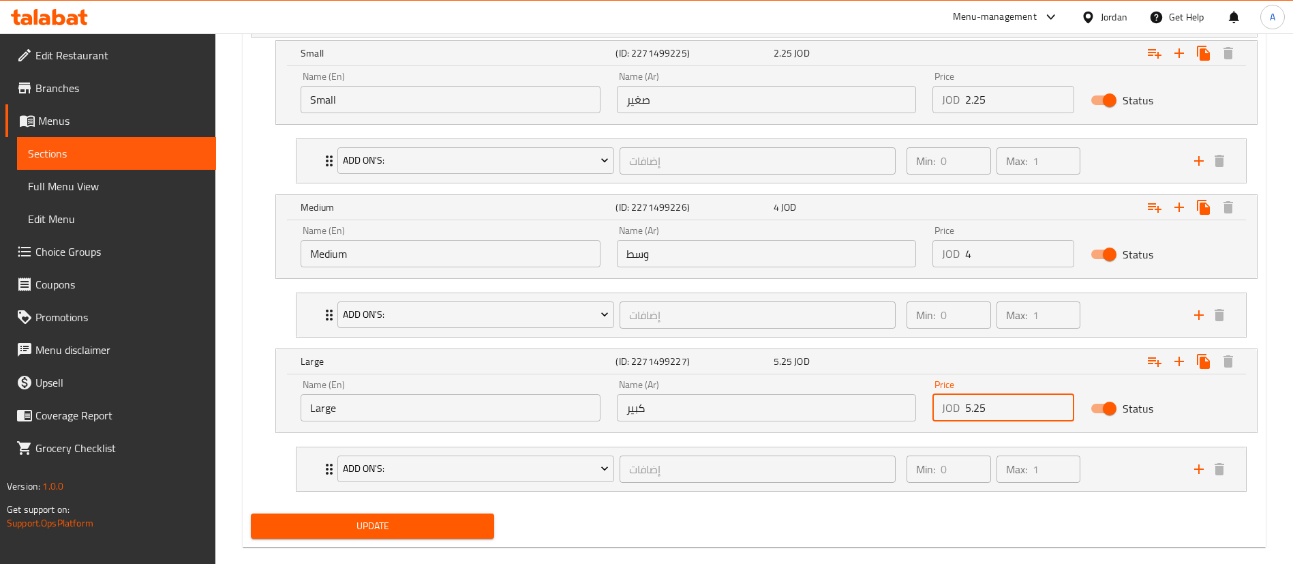
scroll to position [833, 0]
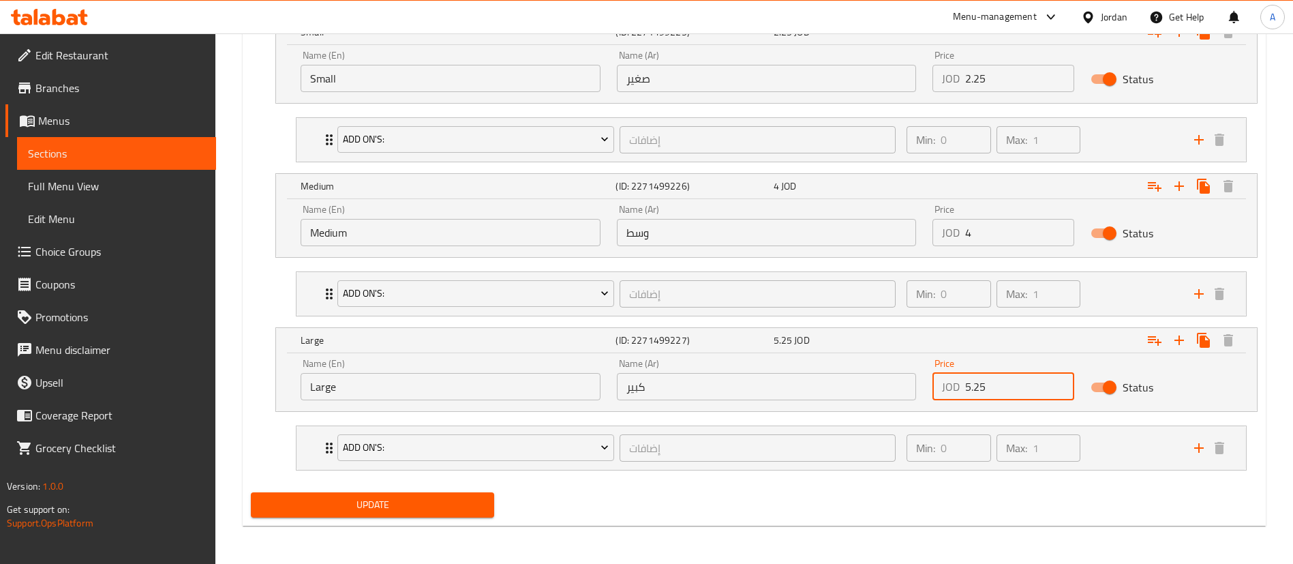
type input "5.25"
click at [410, 517] on div "Update" at bounding box center [372, 505] width 254 height 36
click at [409, 511] on button "Update" at bounding box center [372, 504] width 243 height 25
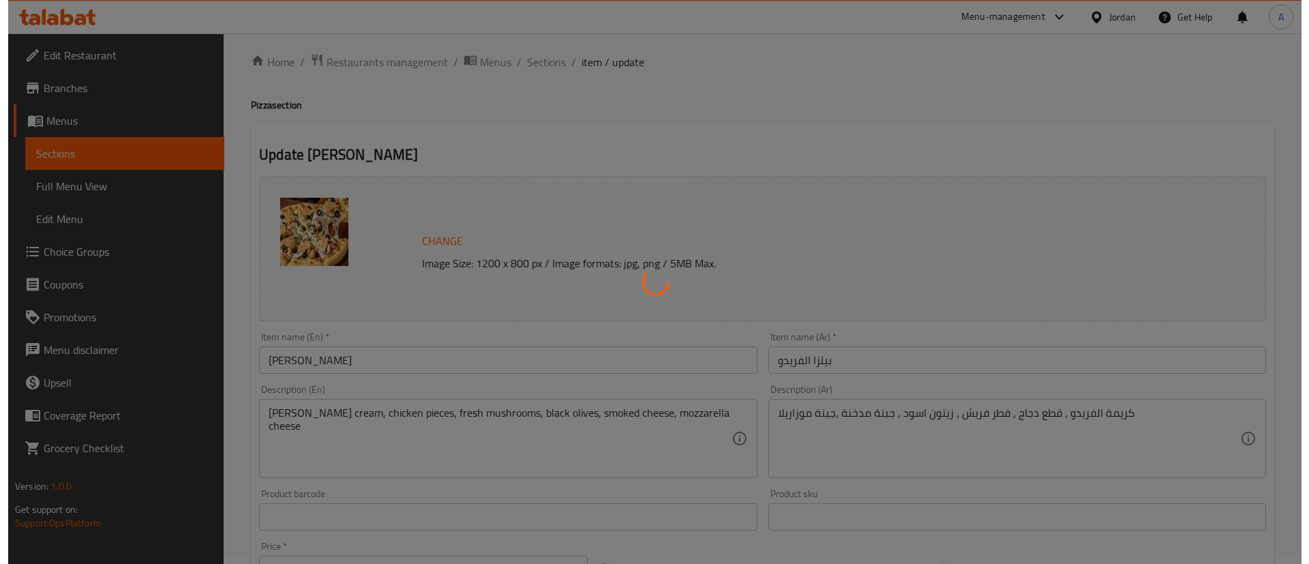
scroll to position [0, 0]
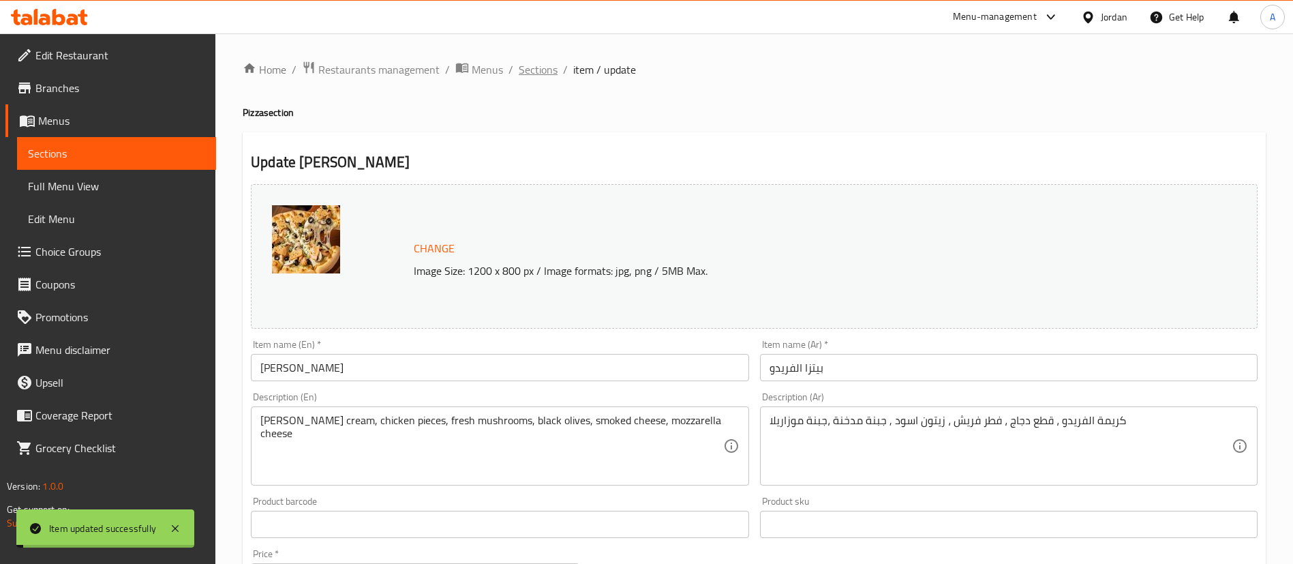
click at [541, 74] on span "Sections" at bounding box center [538, 69] width 39 height 16
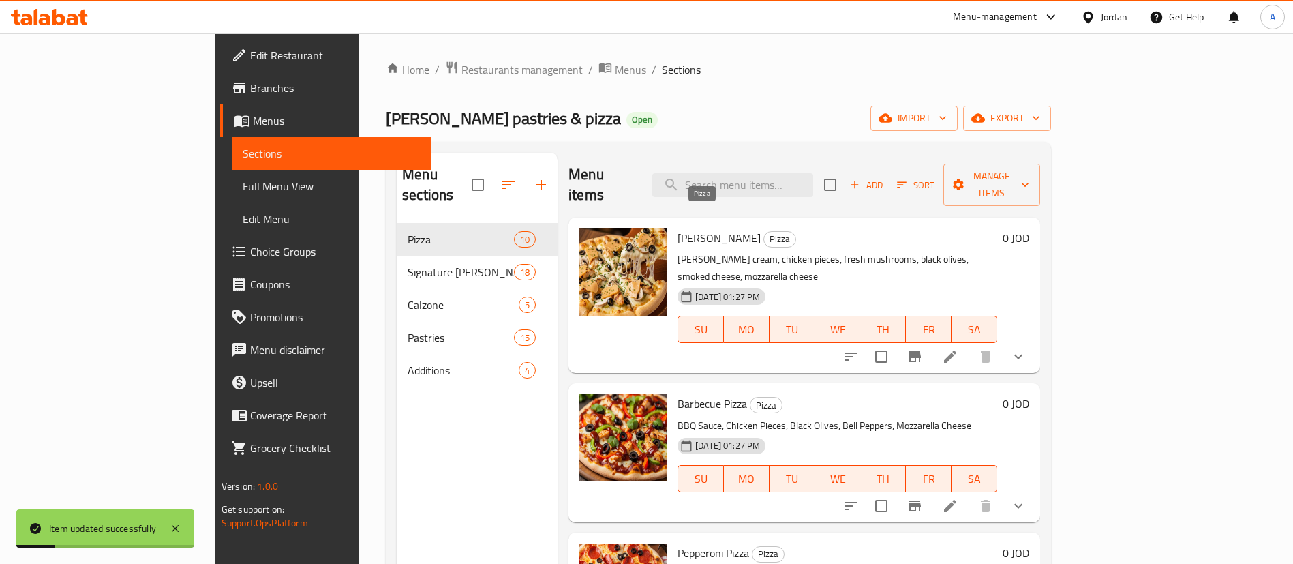
drag, startPoint x: 757, startPoint y: 202, endPoint x: 761, endPoint y: 192, distance: 11.0
click at [757, 217] on div "Alfredo Pizza Pizza Alfredo cream, chicken pieces, fresh mushrooms, black olive…" at bounding box center [804, 294] width 472 height 155
click at [762, 185] on div "Menu items Add Sort Manage items" at bounding box center [804, 185] width 472 height 65
drag, startPoint x: 763, startPoint y: 184, endPoint x: 785, endPoint y: 180, distance: 21.5
click at [765, 184] on input "search" at bounding box center [732, 185] width 161 height 24
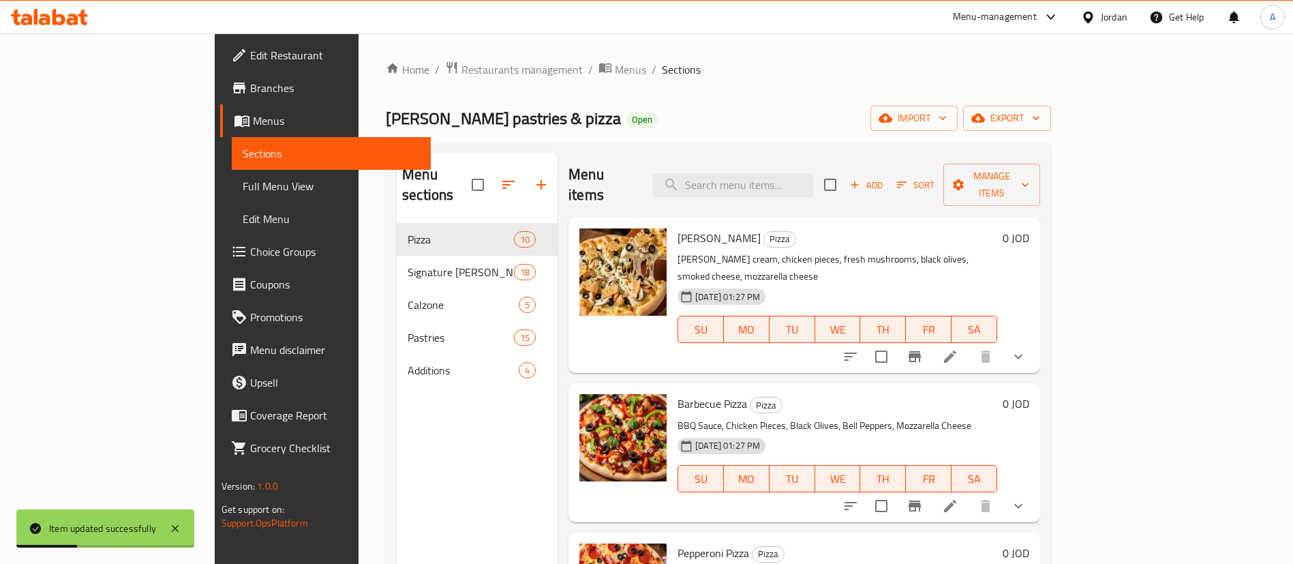
drag, startPoint x: 614, startPoint y: 153, endPoint x: 725, endPoint y: 144, distance: 111.5
click at [615, 153] on div "Menu items Add Sort Manage items" at bounding box center [804, 185] width 472 height 65
click at [778, 151] on div "Menu sections Pizza 10 Signature Alfredo Manakish 18 Calzone 5 Pastries 15 Addi…" at bounding box center [718, 435] width 665 height 586
click at [791, 182] on input "search" at bounding box center [732, 185] width 161 height 24
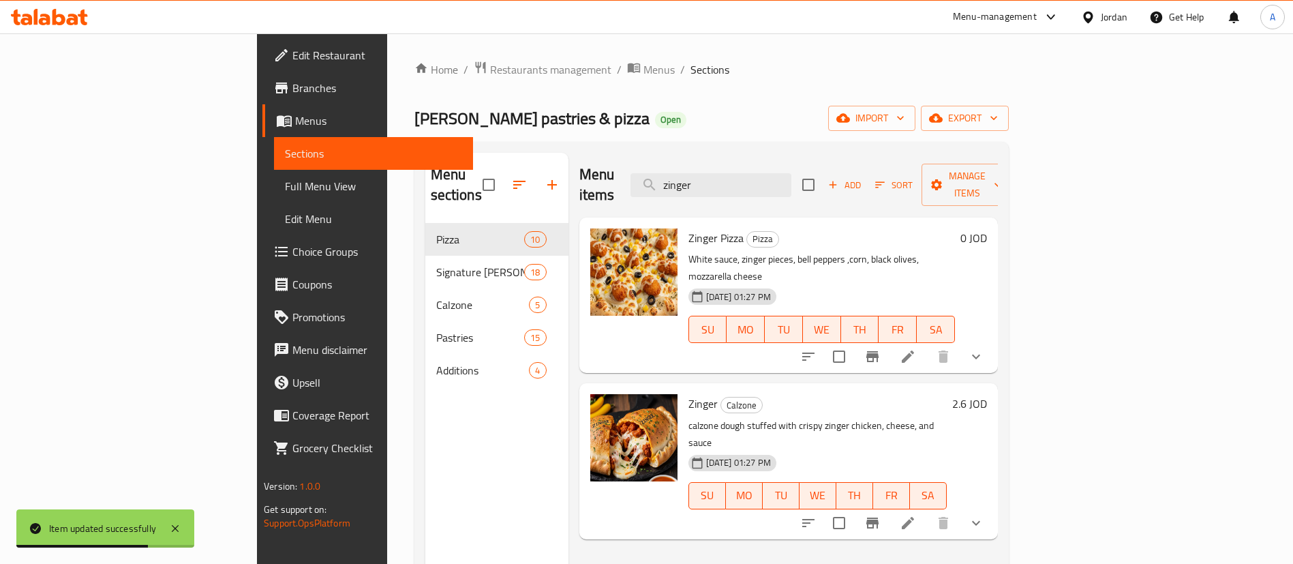
type input "zinger"
click at [927, 511] on li at bounding box center [908, 523] width 38 height 25
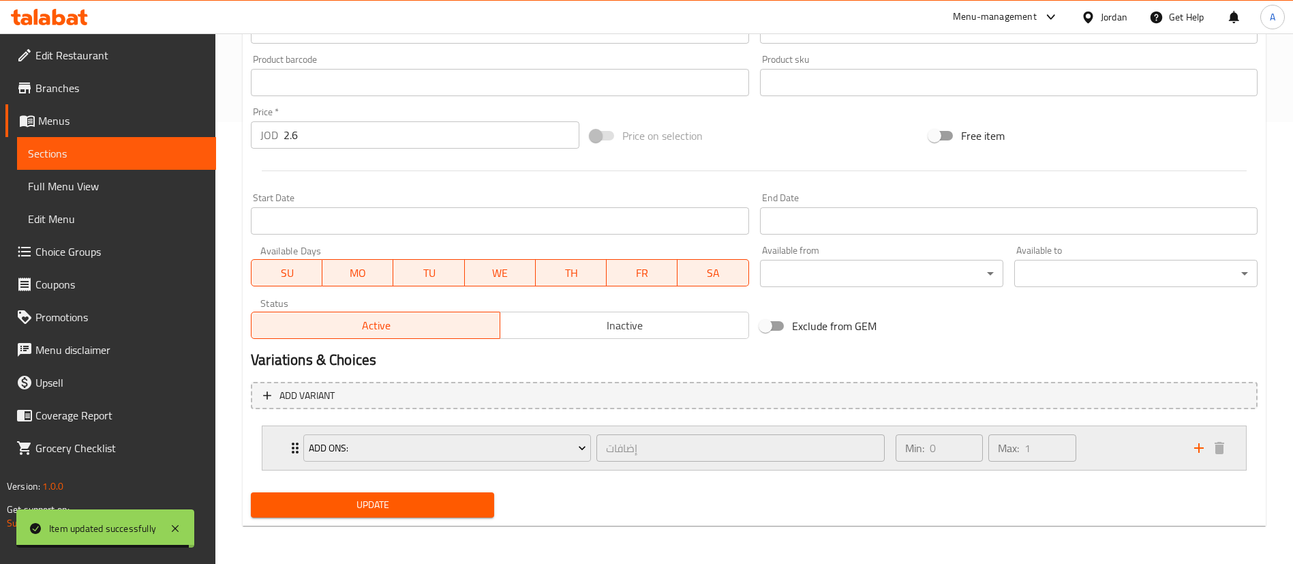
drag, startPoint x: 1152, startPoint y: 455, endPoint x: 1142, endPoint y: 444, distance: 15.5
click at [1152, 454] on div "Min: 0 ​ Max: 1 ​" at bounding box center [1037, 448] width 299 height 44
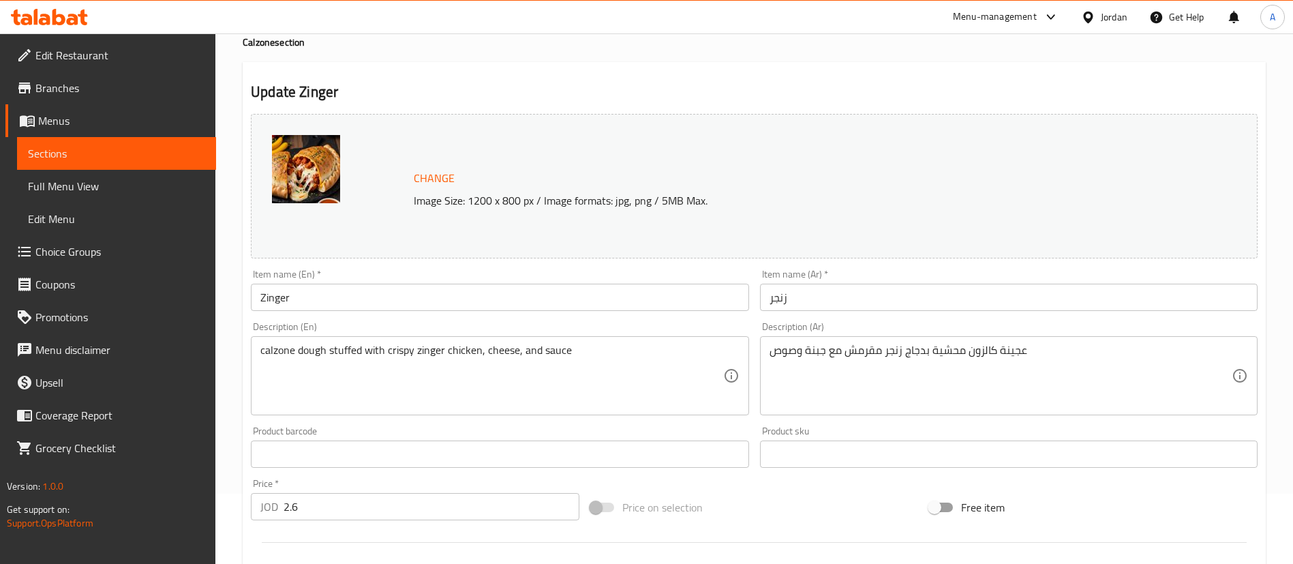
scroll to position [102, 0]
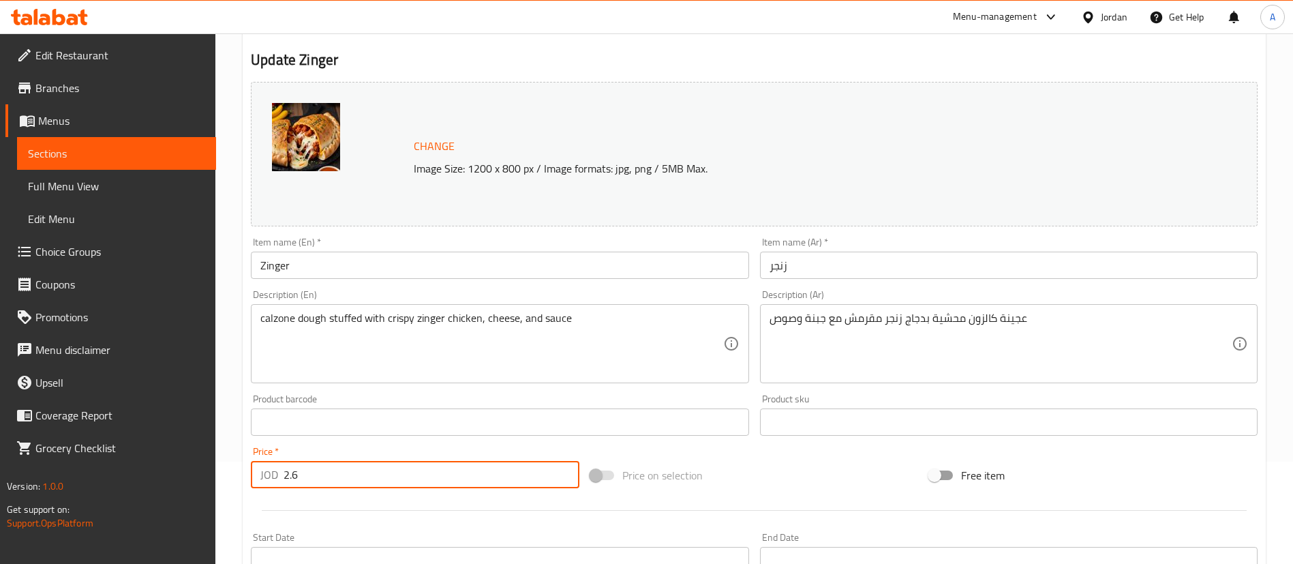
drag, startPoint x: 352, startPoint y: 483, endPoint x: 150, endPoint y: 477, distance: 201.8
click at [168, 478] on div "Edit Restaurant Branches Menus Sections Full Menu View Edit Menu Choice Groups …" at bounding box center [646, 454] width 1293 height 1046
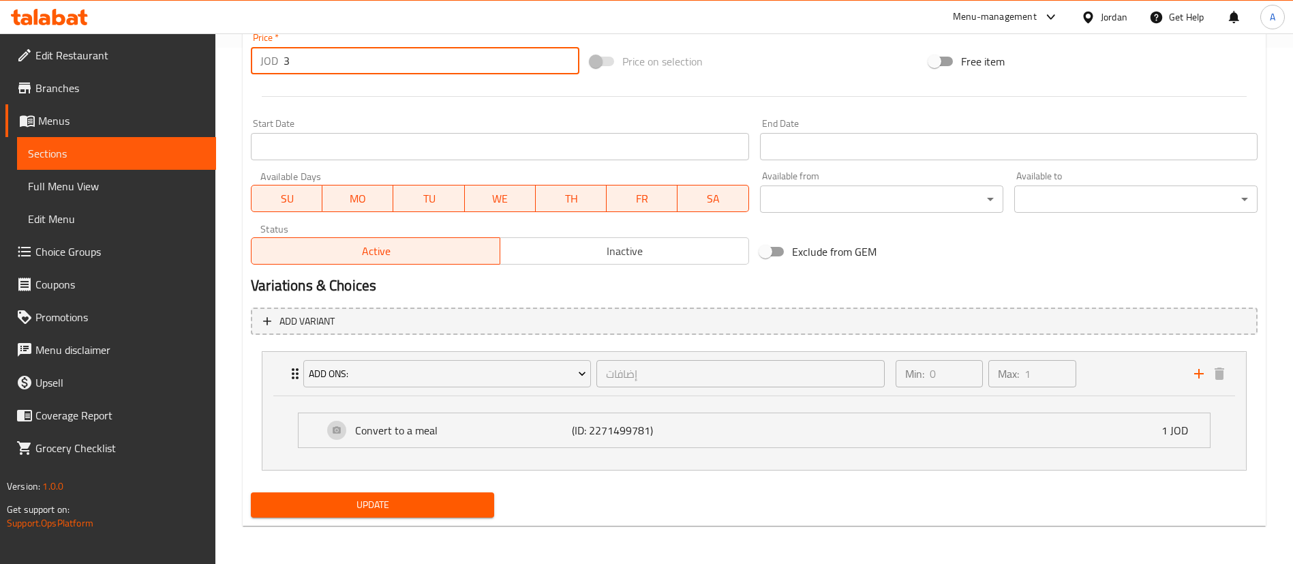
type input "3"
click at [331, 508] on span "Update" at bounding box center [373, 504] width 222 height 17
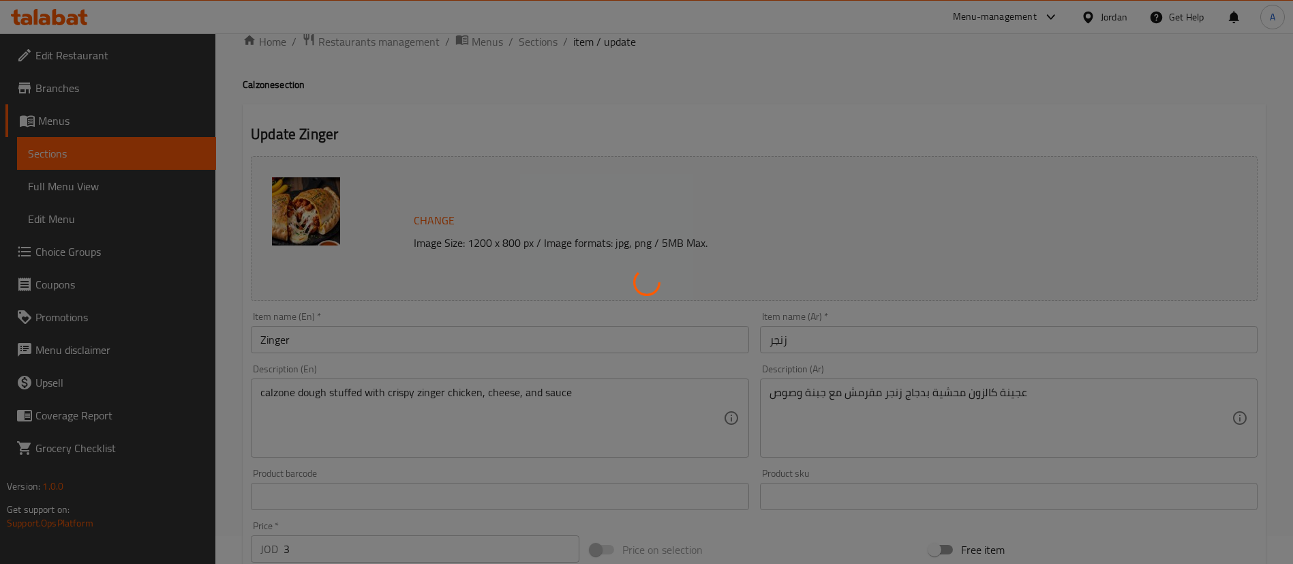
scroll to position [0, 0]
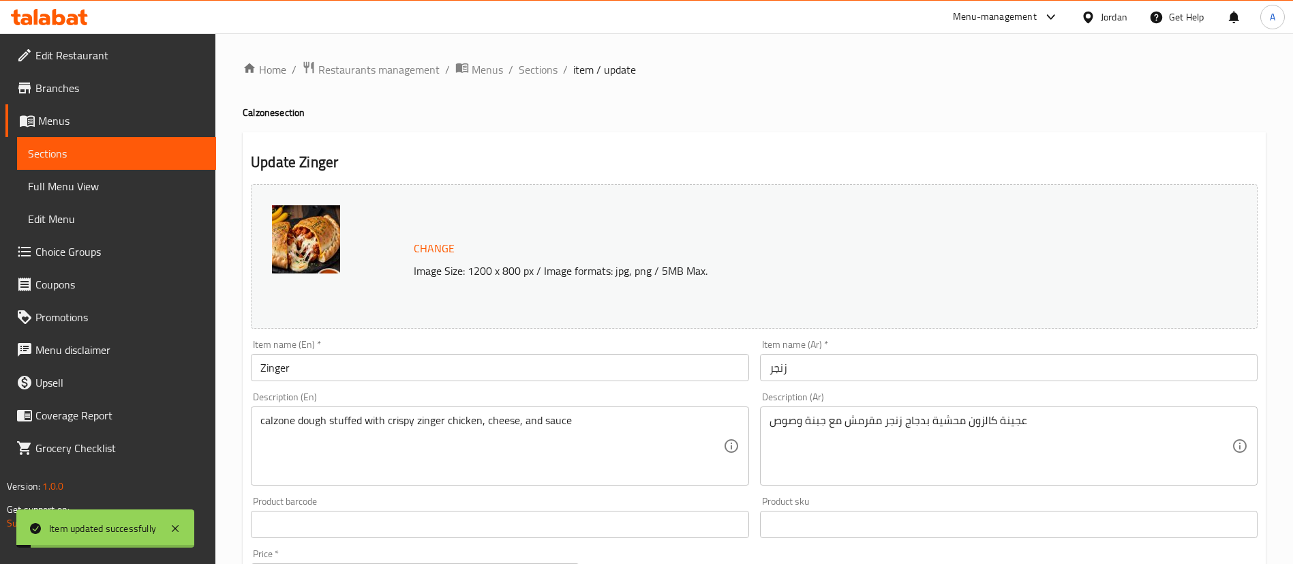
click at [534, 73] on span "Sections" at bounding box center [538, 69] width 39 height 16
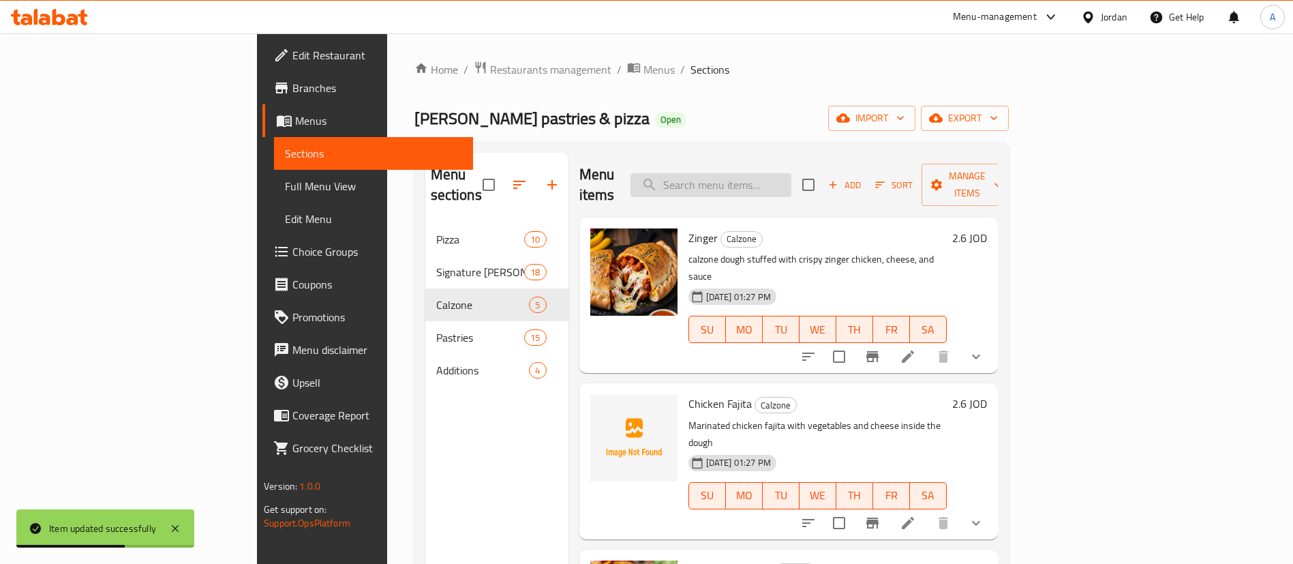
click at [791, 173] on input "search" at bounding box center [711, 185] width 161 height 24
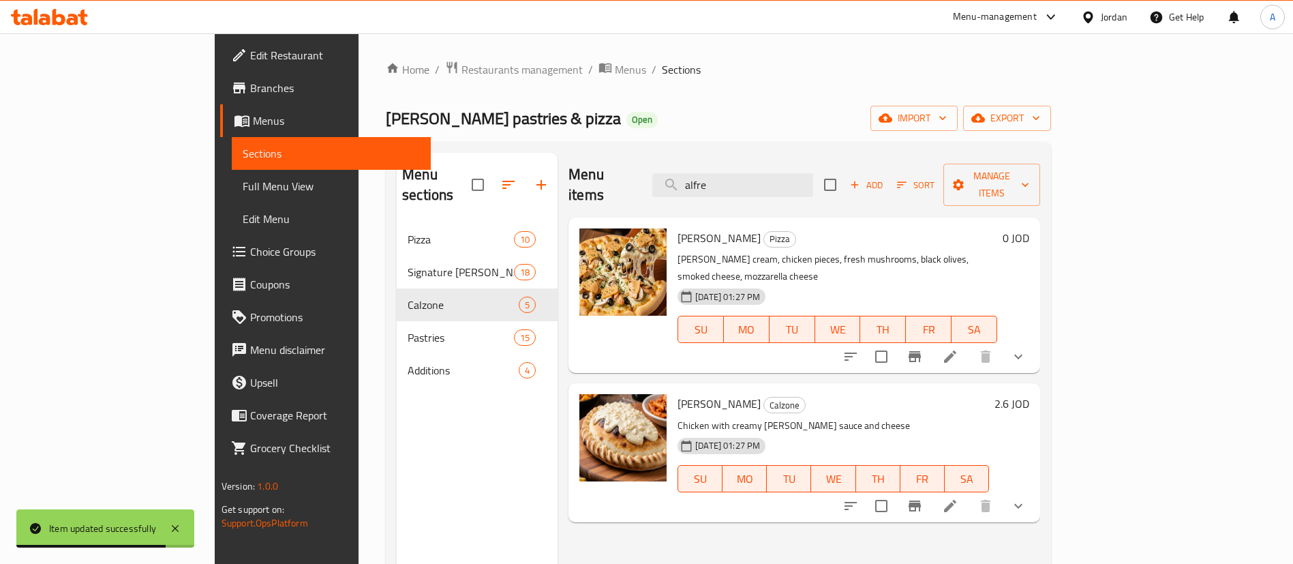
type input "alfre"
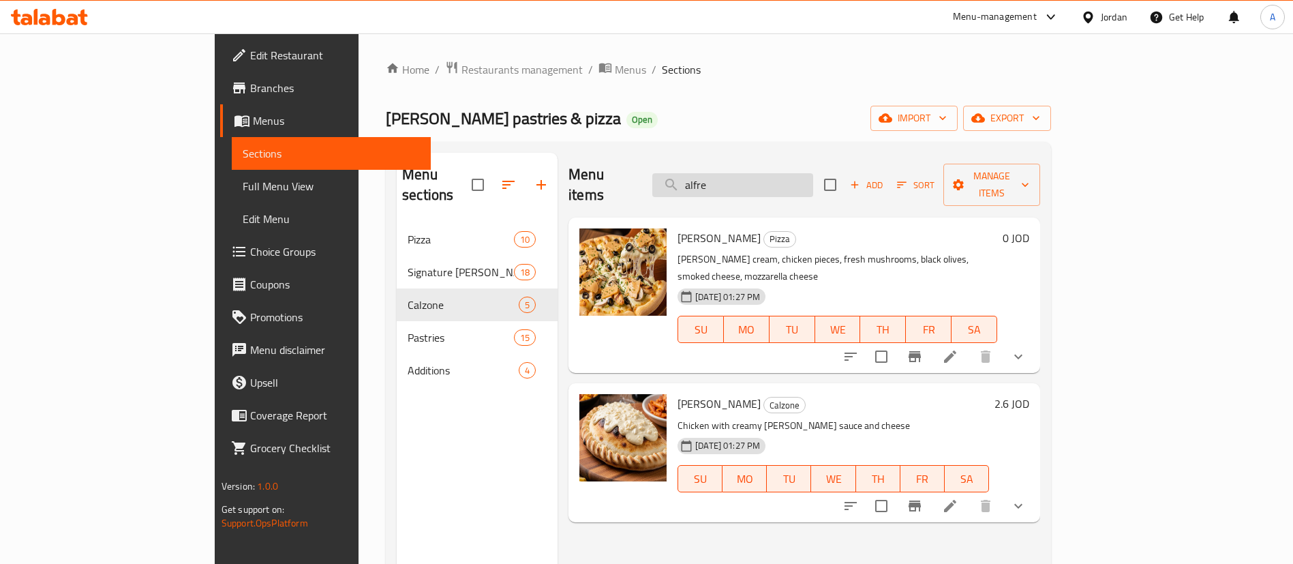
click at [782, 172] on div "Menu items alfre Add Sort Manage items" at bounding box center [804, 185] width 472 height 65
drag, startPoint x: 782, startPoint y: 172, endPoint x: 620, endPoint y: 137, distance: 165.4
click at [666, 185] on div "Menu items alfre Add Sort Manage items" at bounding box center [804, 185] width 472 height 65
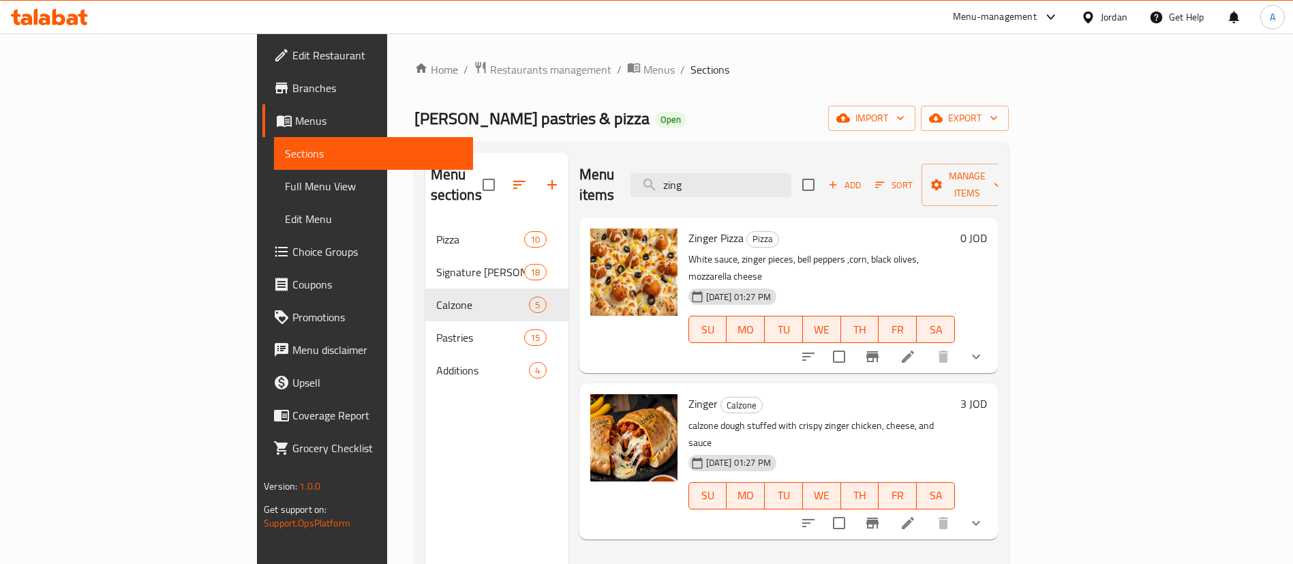
type input "zing"
click at [927, 511] on li at bounding box center [908, 523] width 38 height 25
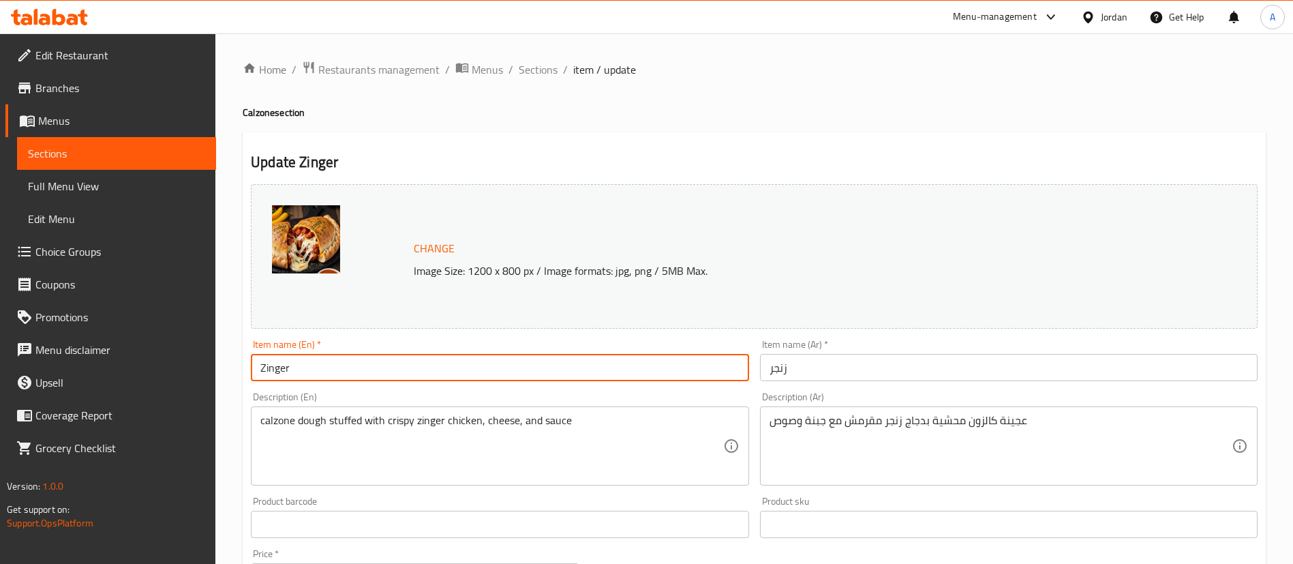
click at [478, 371] on input "Zinger" at bounding box center [500, 367] width 498 height 27
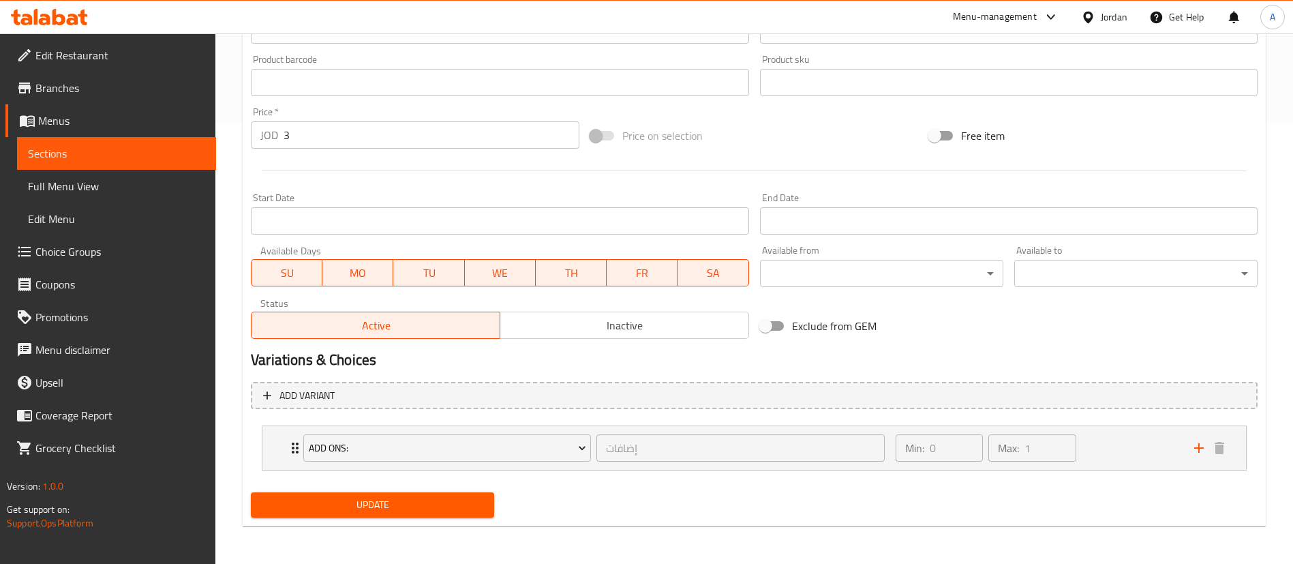
type input "Zinger Calzone"
click at [404, 516] on button "Update" at bounding box center [372, 504] width 243 height 25
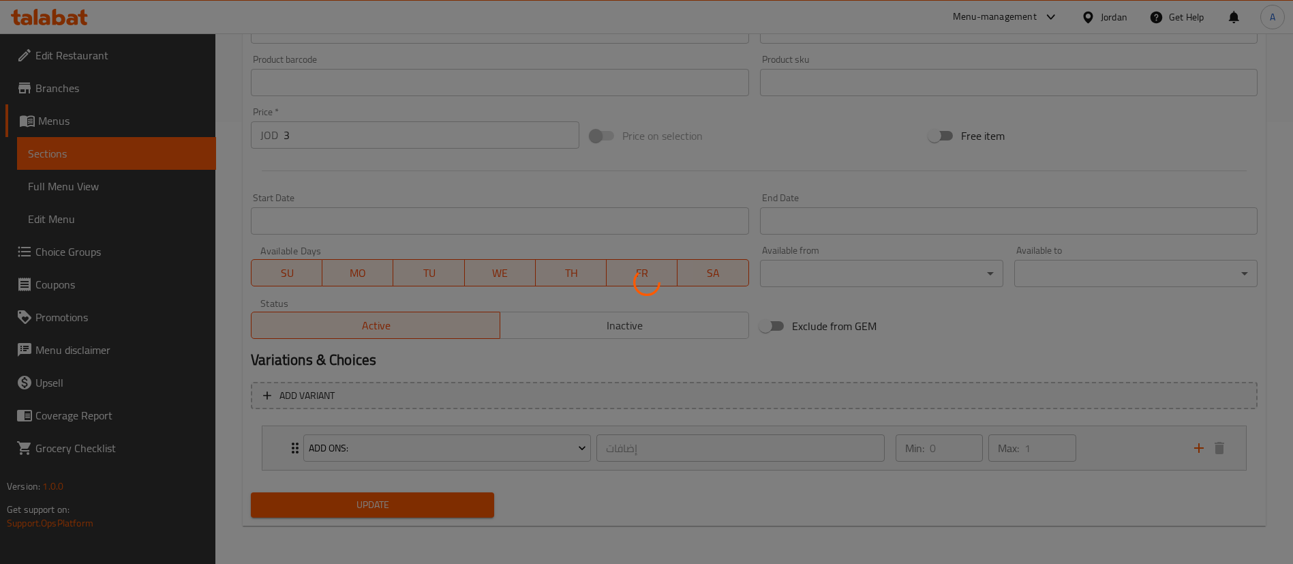
click at [406, 508] on div at bounding box center [646, 282] width 1293 height 564
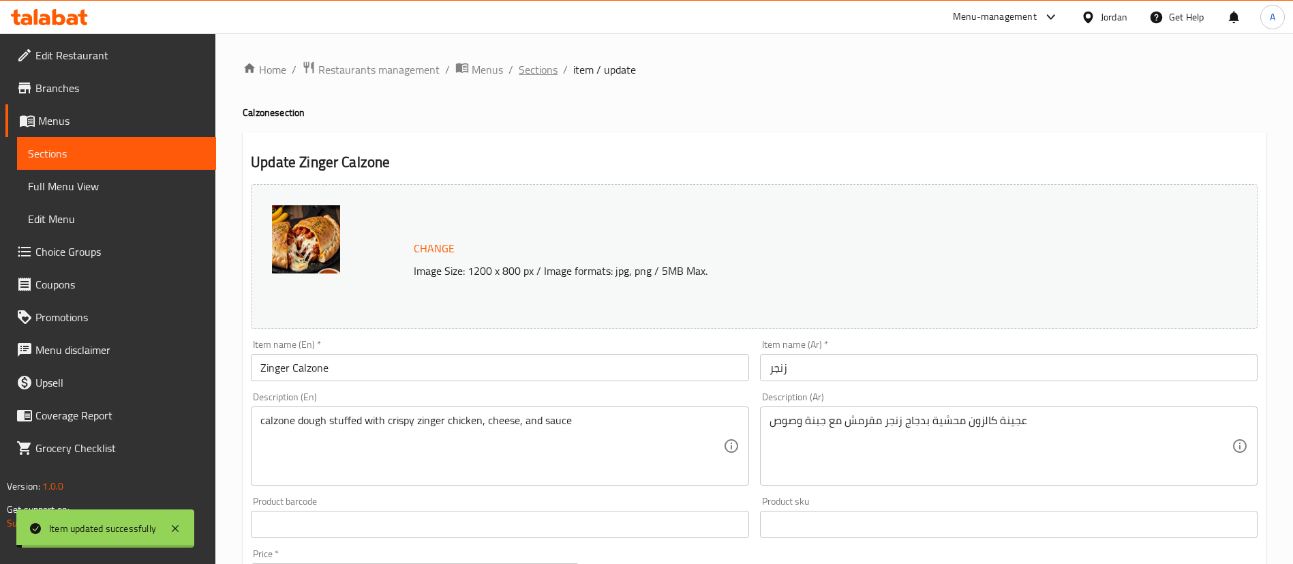
click at [539, 69] on span "Sections" at bounding box center [538, 69] width 39 height 16
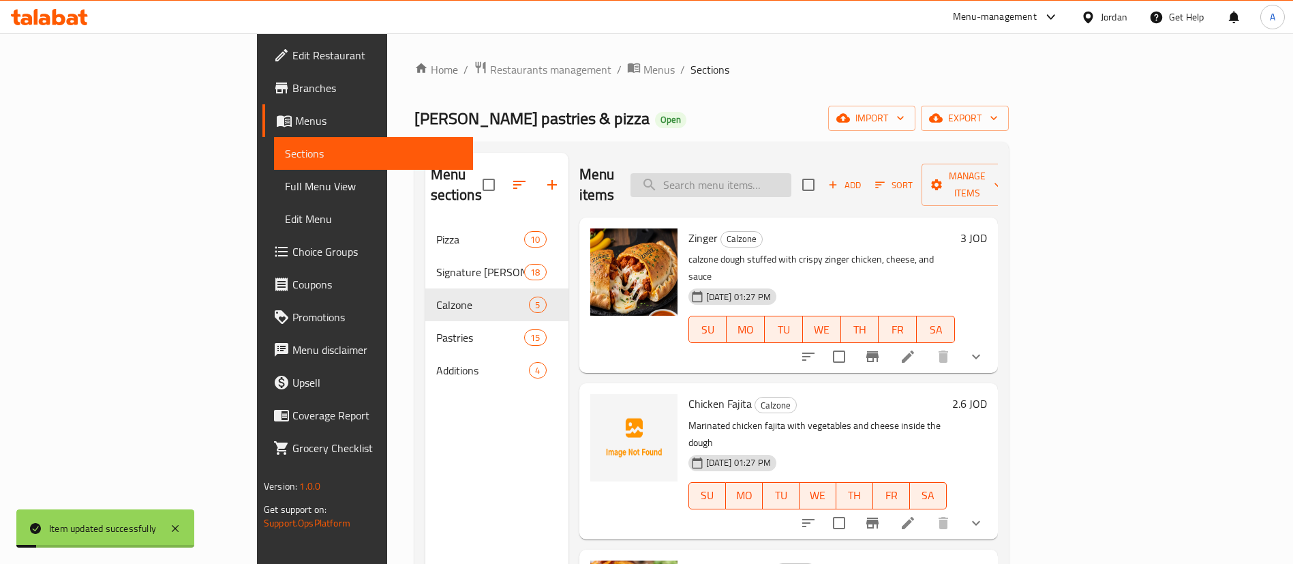
click at [791, 174] on input "search" at bounding box center [711, 185] width 161 height 24
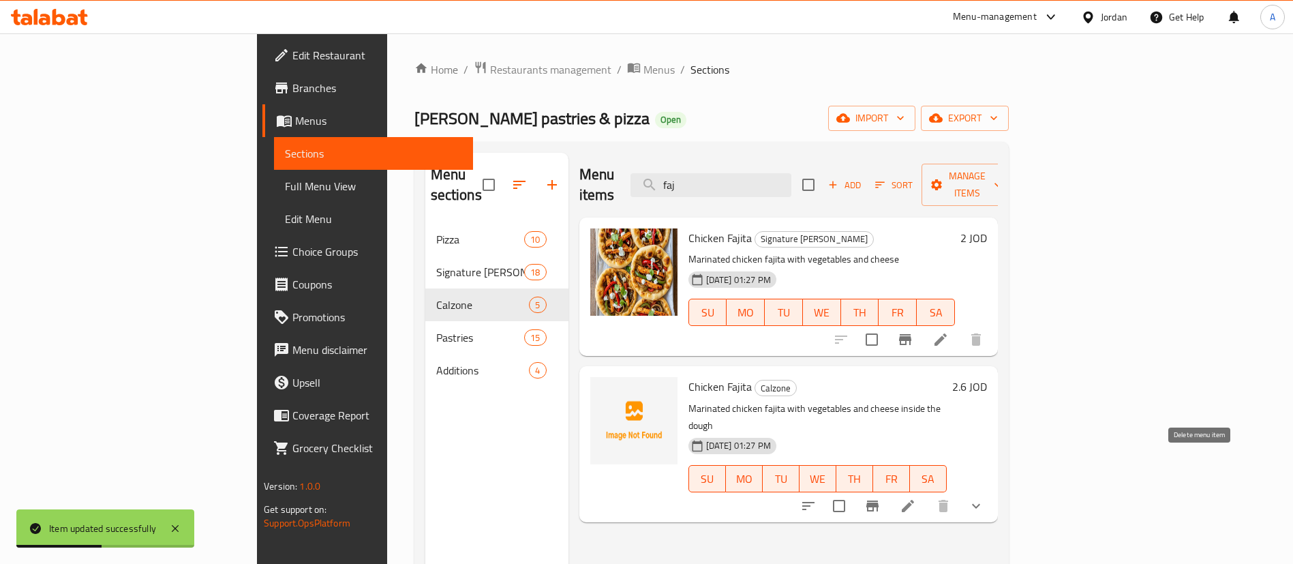
type input "faj"
click at [927, 494] on li at bounding box center [908, 506] width 38 height 25
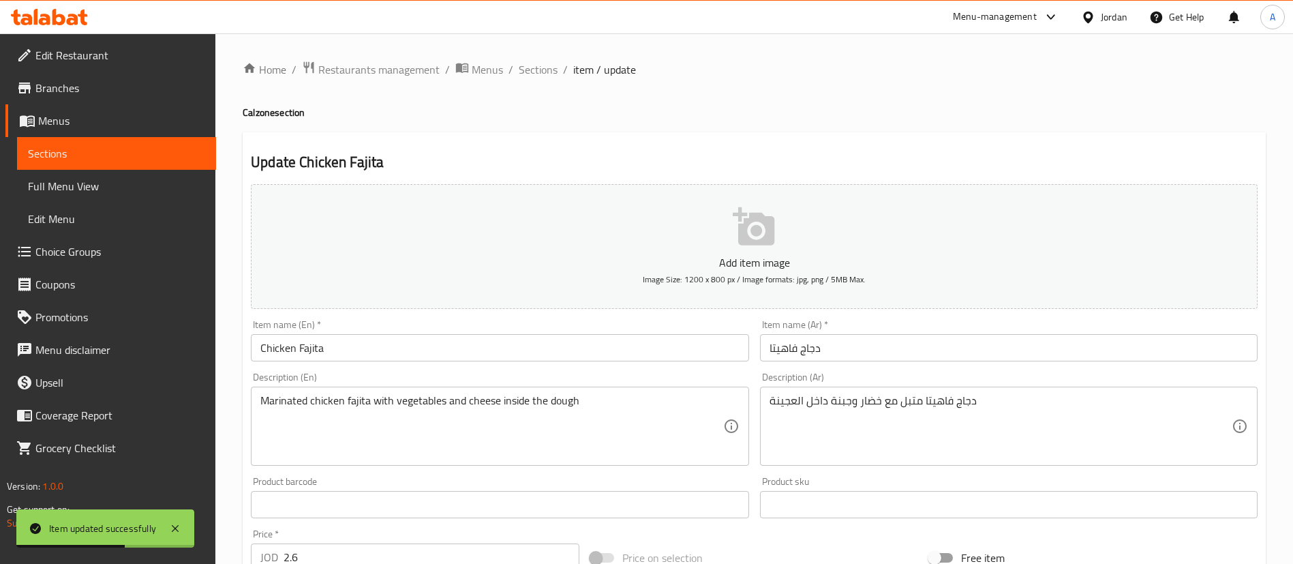
click at [373, 352] on input "Chicken Fajita" at bounding box center [500, 347] width 498 height 27
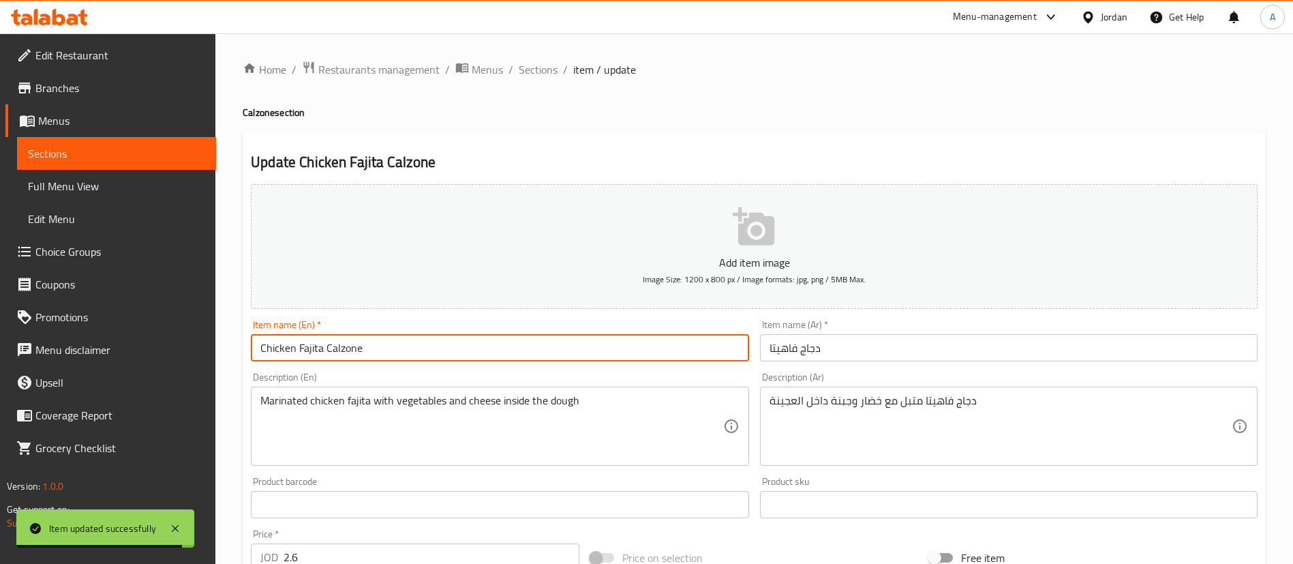
drag, startPoint x: 190, startPoint y: 348, endPoint x: 550, endPoint y: 177, distance: 398.2
click at [140, 344] on div "Edit Restaurant Branches Menus Sections Full Menu View Edit Menu Choice Groups …" at bounding box center [646, 509] width 1293 height 952
type input "Chicken Fajita Calzone"
drag, startPoint x: 822, startPoint y: 367, endPoint x: 821, endPoint y: 354, distance: 13.0
click at [822, 365] on div "Add item image Image Size: 1200 x 800 px / Image formats: jpg, png / 5MB Max. I…" at bounding box center [754, 473] width 1018 height 588
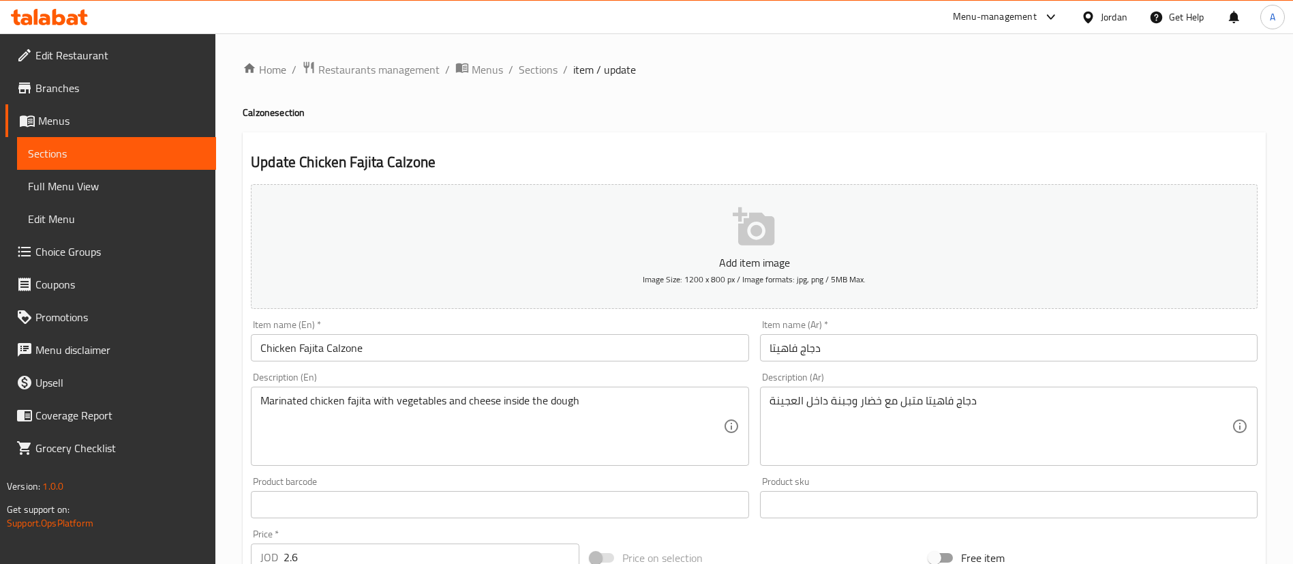
click at [821, 350] on input "دجاج فاهيتا" at bounding box center [1009, 347] width 498 height 27
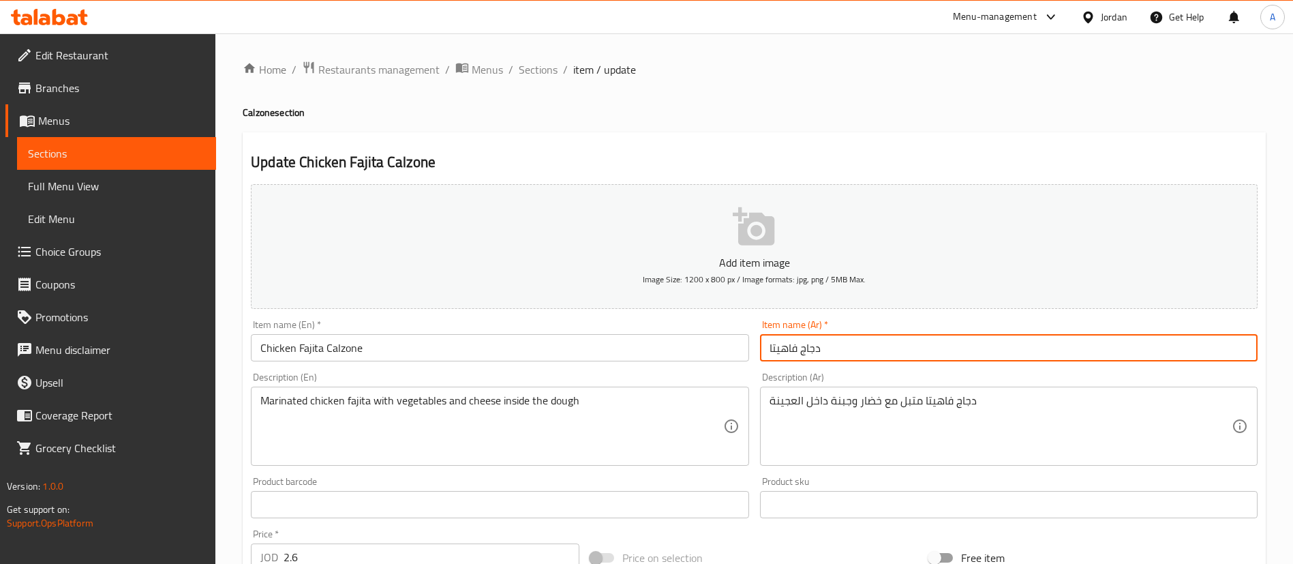
click at [821, 350] on input "دجاج فاهيتا" at bounding box center [1009, 347] width 498 height 27
paste input "كالزون"
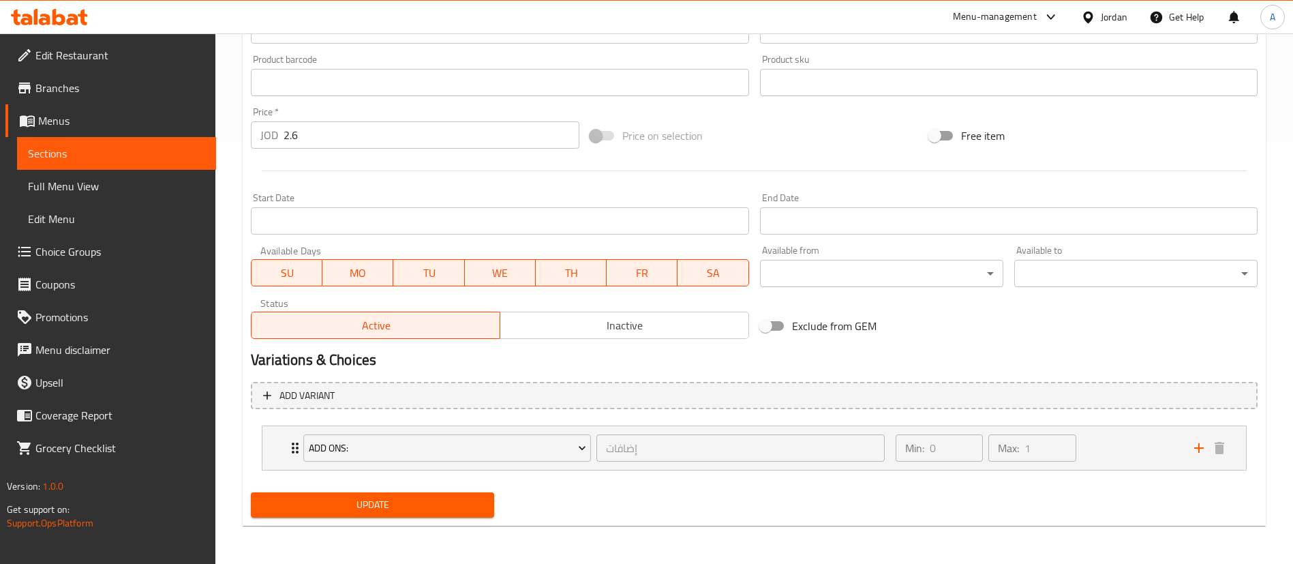
type input "كالزون دجاج فاهيتا"
click at [412, 499] on span "Update" at bounding box center [373, 504] width 222 height 17
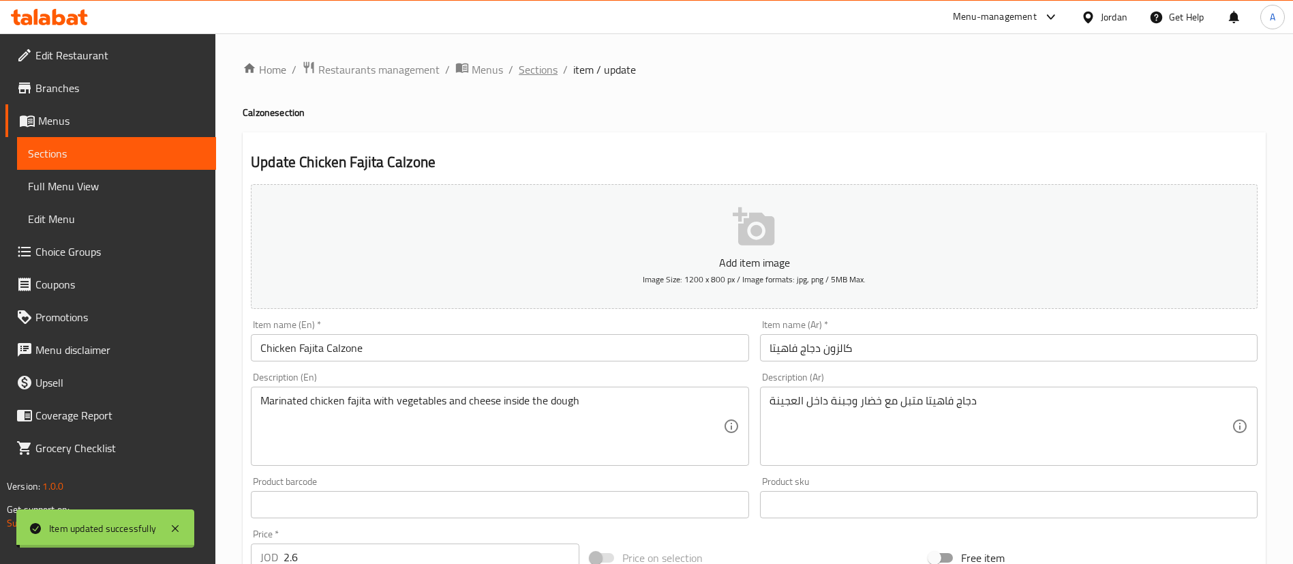
click at [534, 68] on span "Sections" at bounding box center [538, 69] width 39 height 16
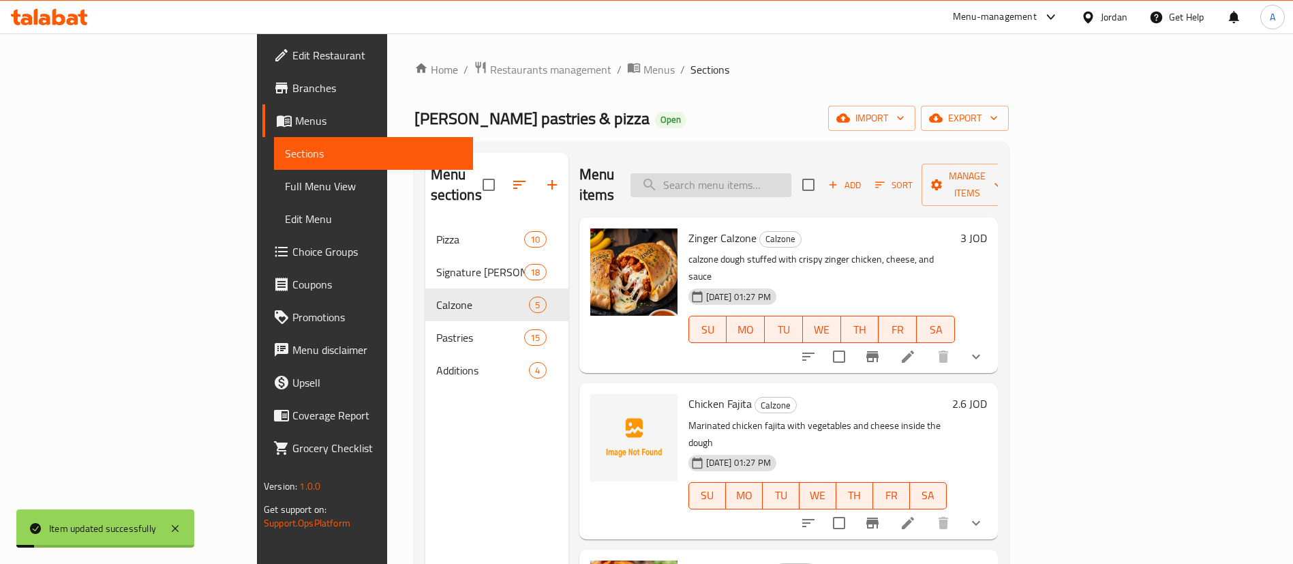
click at [790, 180] on input "search" at bounding box center [711, 185] width 161 height 24
click at [914, 350] on icon at bounding box center [908, 356] width 12 height 12
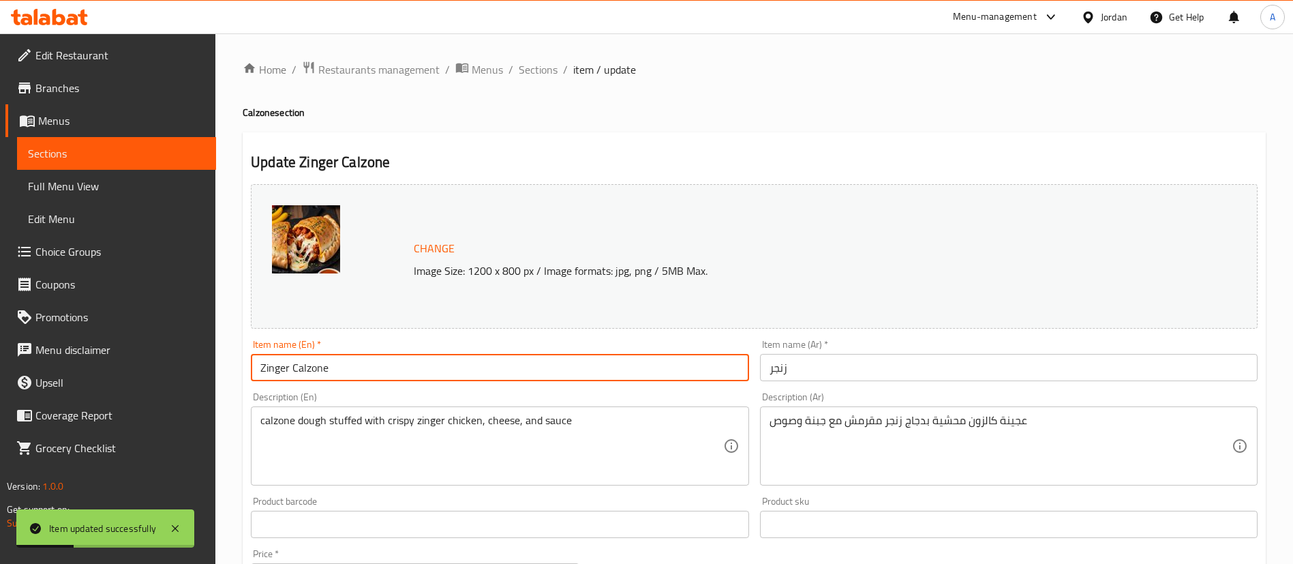
drag, startPoint x: 490, startPoint y: 361, endPoint x: 343, endPoint y: 288, distance: 164.3
click at [208, 346] on div "Edit Restaurant Branches Menus Sections Full Menu View Edit Menu Choice Groups …" at bounding box center [646, 519] width 1293 height 972
click at [828, 367] on input "زنجر" at bounding box center [1009, 367] width 498 height 27
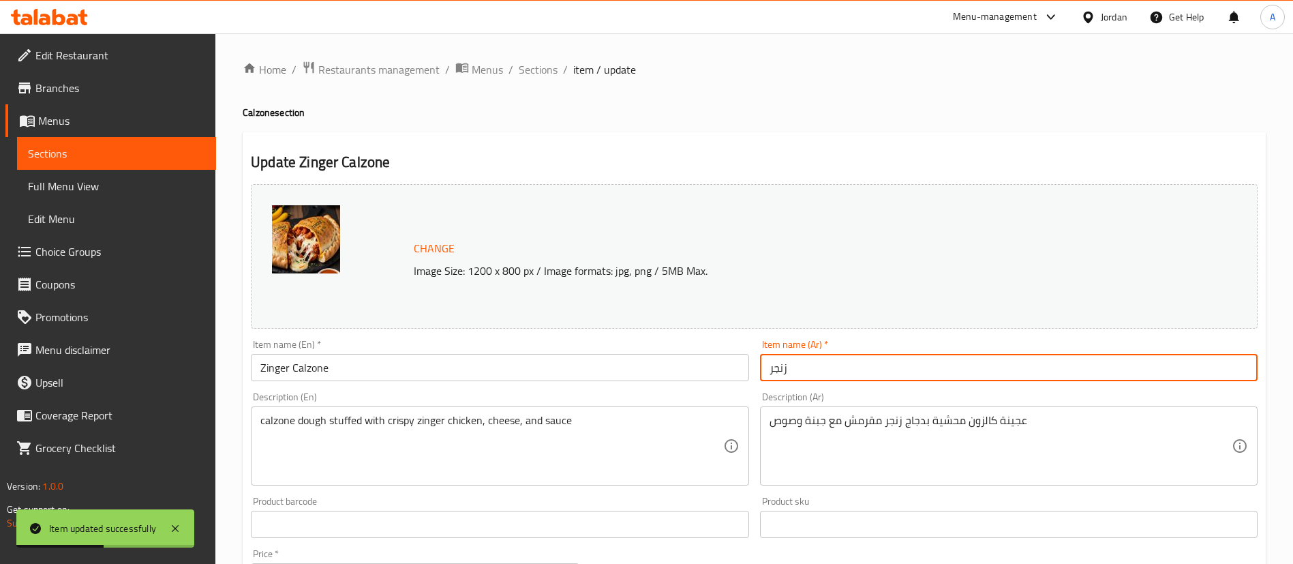
click at [828, 367] on input "زنجر" at bounding box center [1009, 367] width 498 height 27
paste input "كالزون زي"
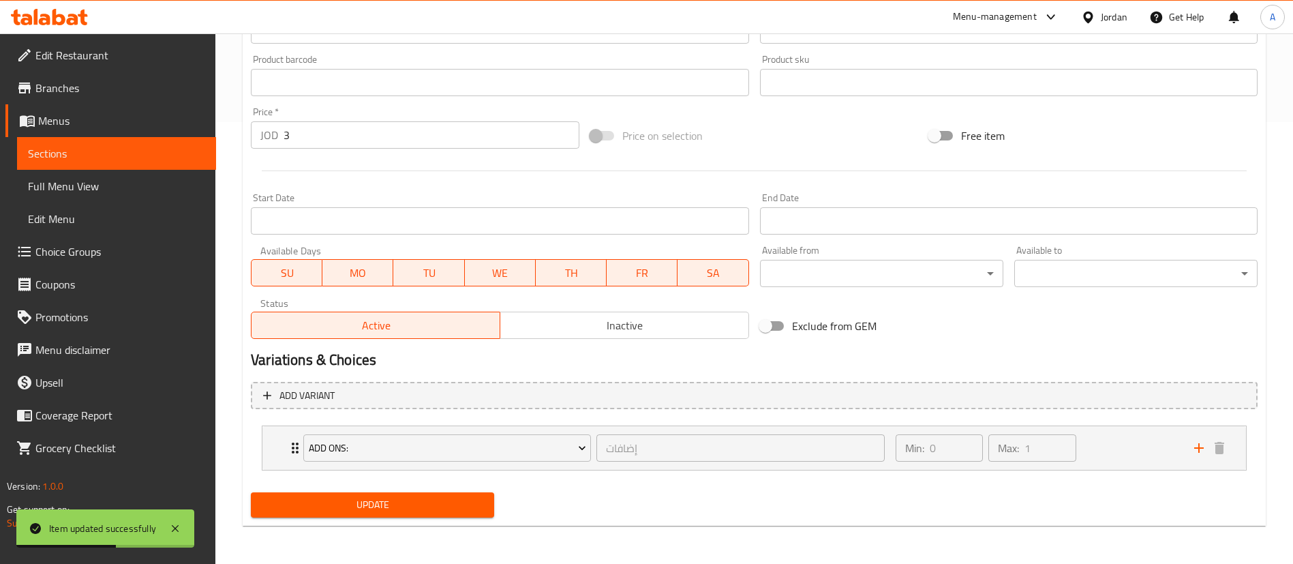
type input "كالزون زينجر"
drag, startPoint x: 314, startPoint y: 539, endPoint x: 319, endPoint y: 504, distance: 35.2
click at [313, 527] on div "Home / Restaurants management / Menus / Sections / item / update Calzone sectio…" at bounding box center [754, 78] width 1078 height 972
click at [318, 505] on span "Update" at bounding box center [373, 504] width 222 height 17
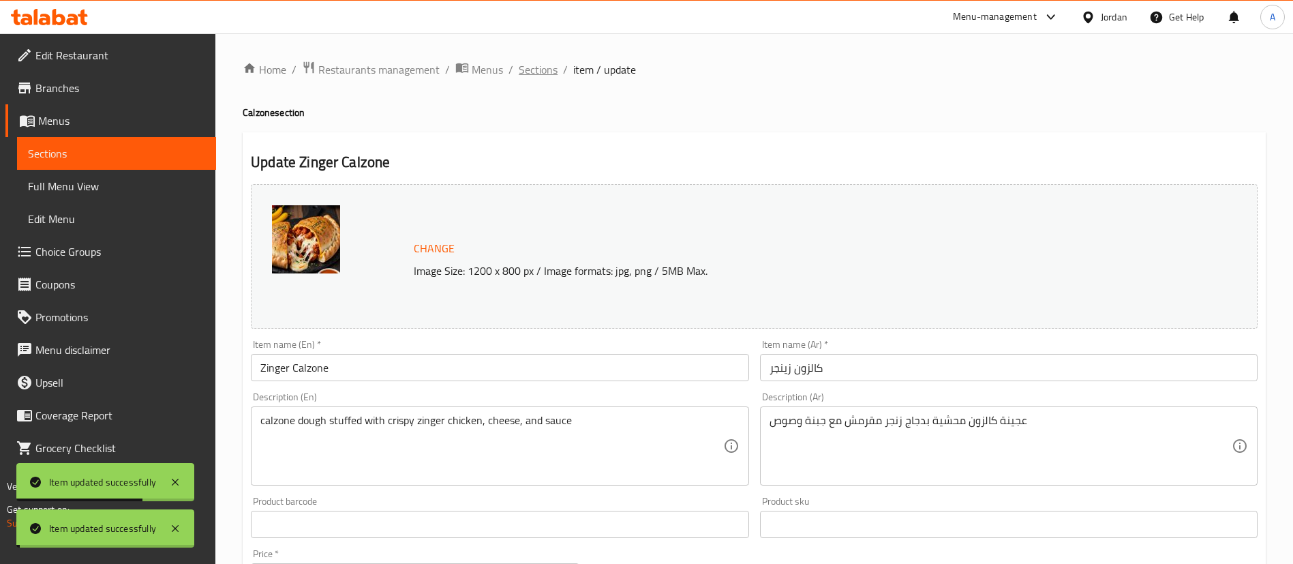
click at [528, 65] on span "Sections" at bounding box center [538, 69] width 39 height 16
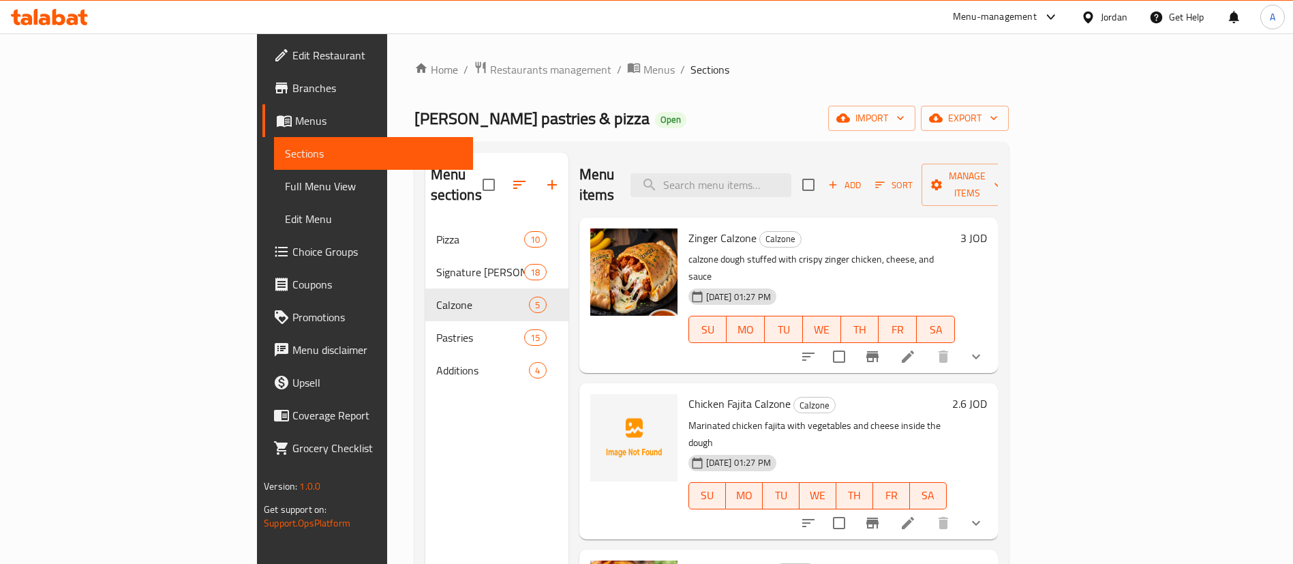
click at [56, 4] on div at bounding box center [49, 16] width 99 height 27
click at [58, 14] on icon at bounding box center [49, 17] width 77 height 16
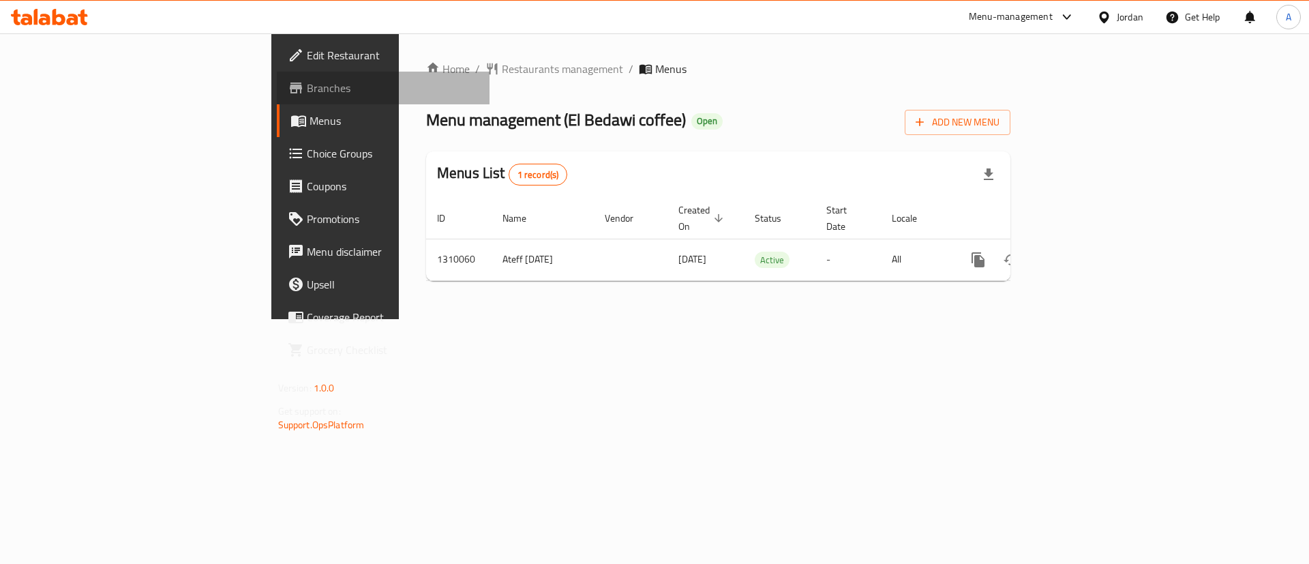
click at [307, 92] on span "Branches" at bounding box center [393, 88] width 172 height 16
